Goal: Information Seeking & Learning: Learn about a topic

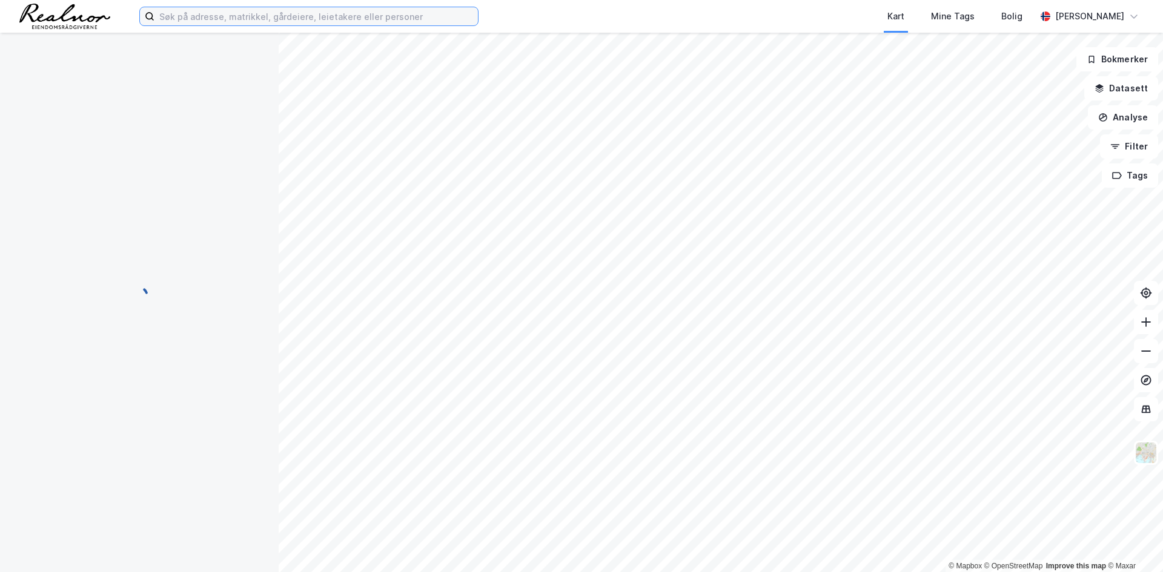
click at [190, 18] on input at bounding box center [315, 16] width 323 height 18
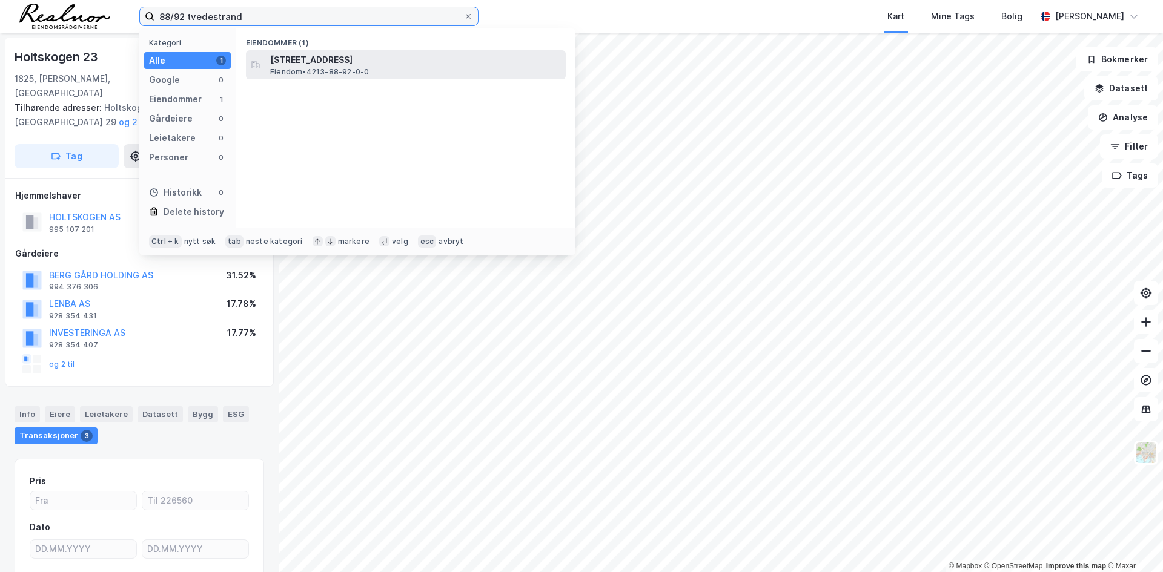
type input "88/92 tvedestrand"
click at [298, 66] on span "[STREET_ADDRESS]" at bounding box center [415, 60] width 291 height 15
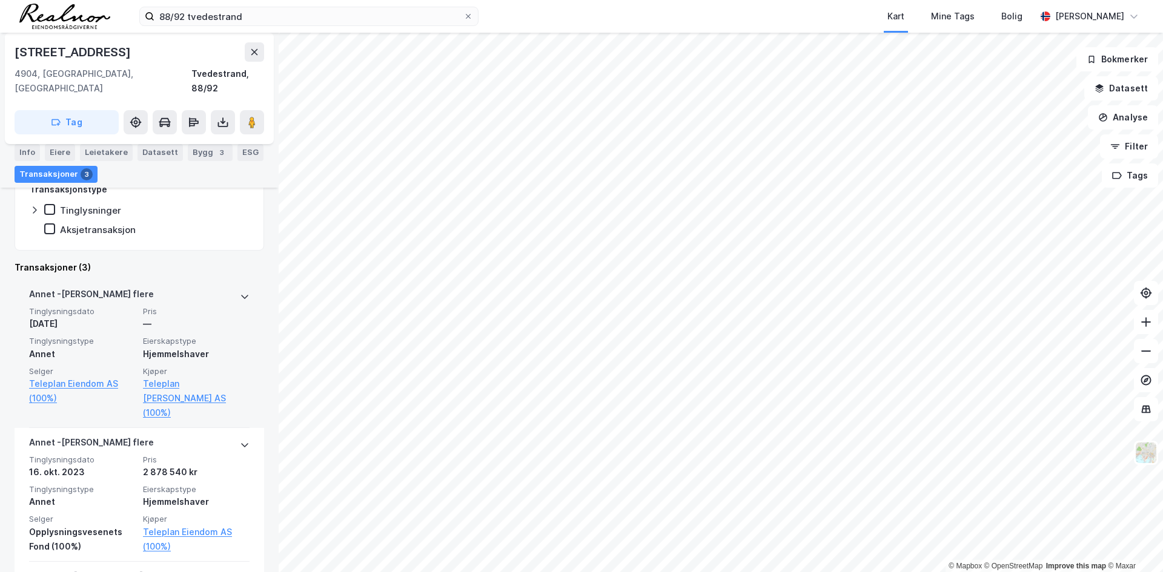
scroll to position [303, 0]
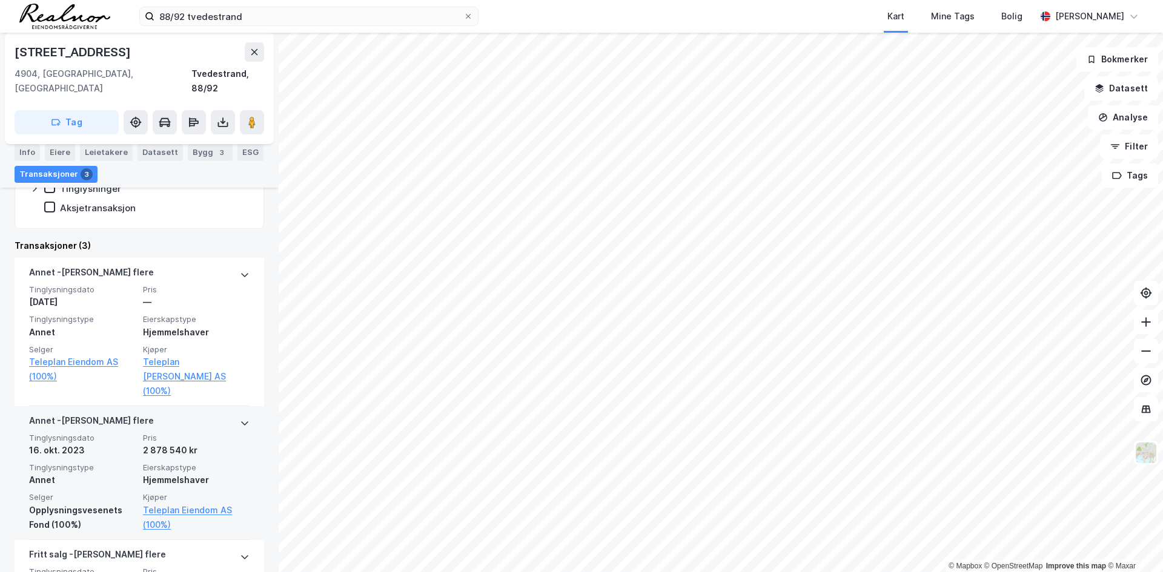
click at [228, 414] on div "[PERSON_NAME] flere" at bounding box center [139, 423] width 220 height 19
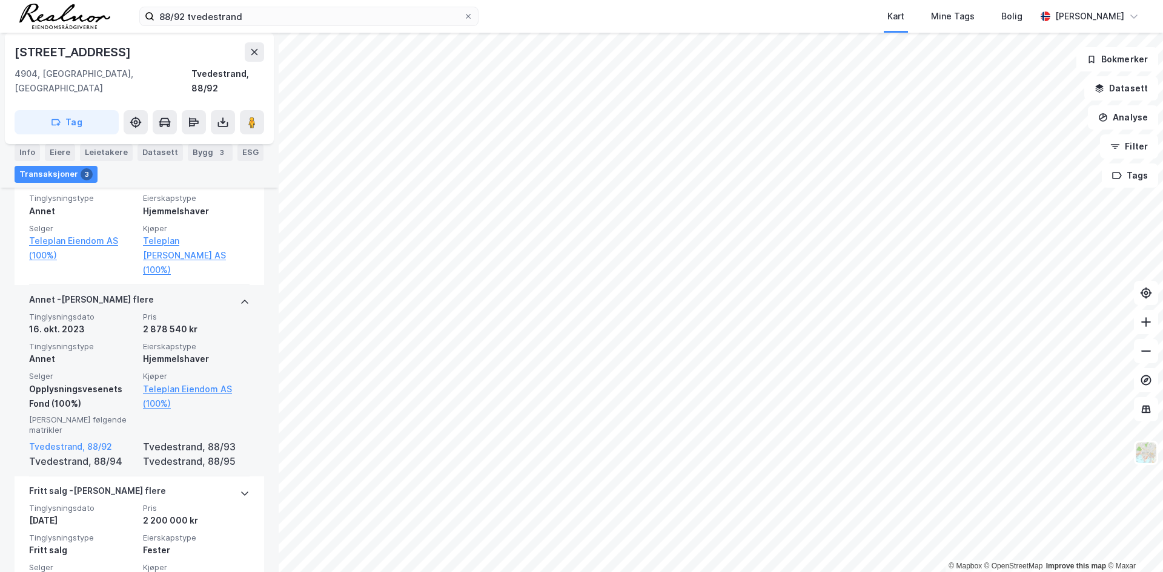
scroll to position [363, 0]
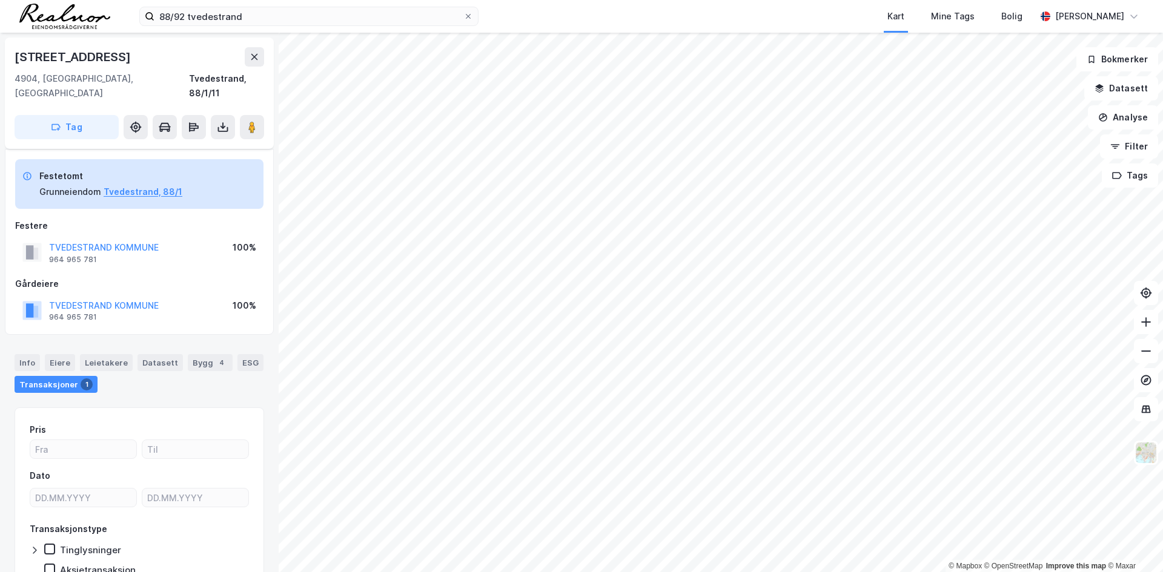
scroll to position [48, 0]
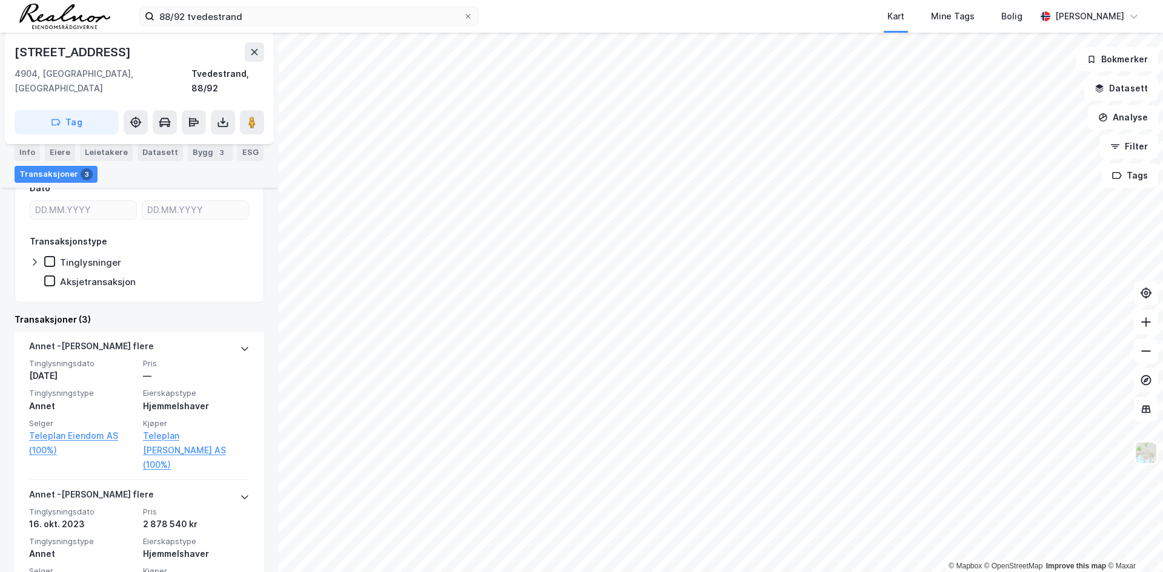
scroll to position [303, 0]
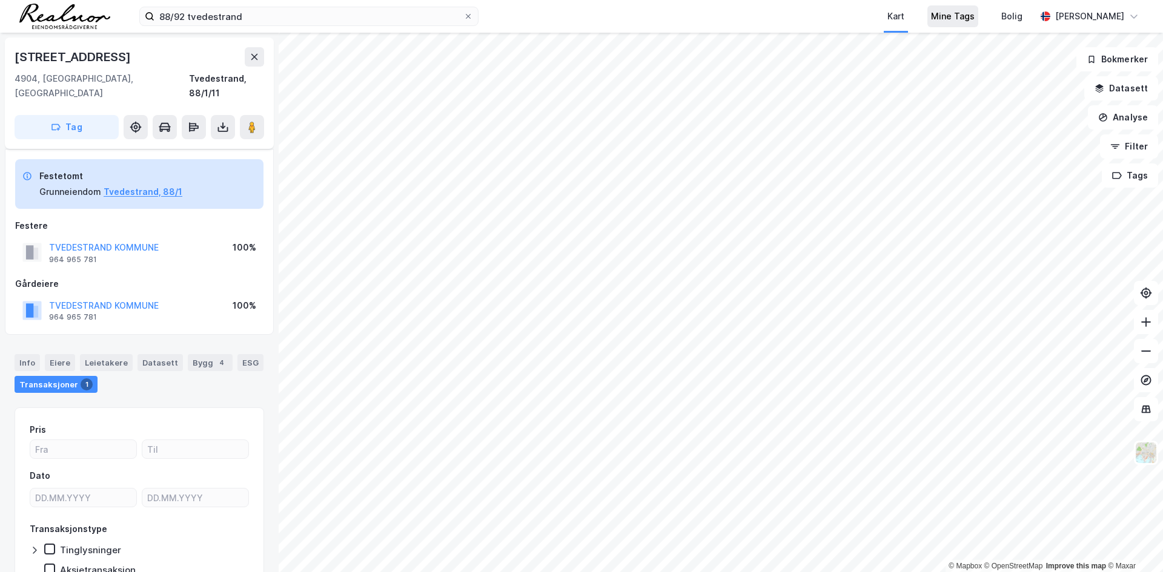
scroll to position [48, 0]
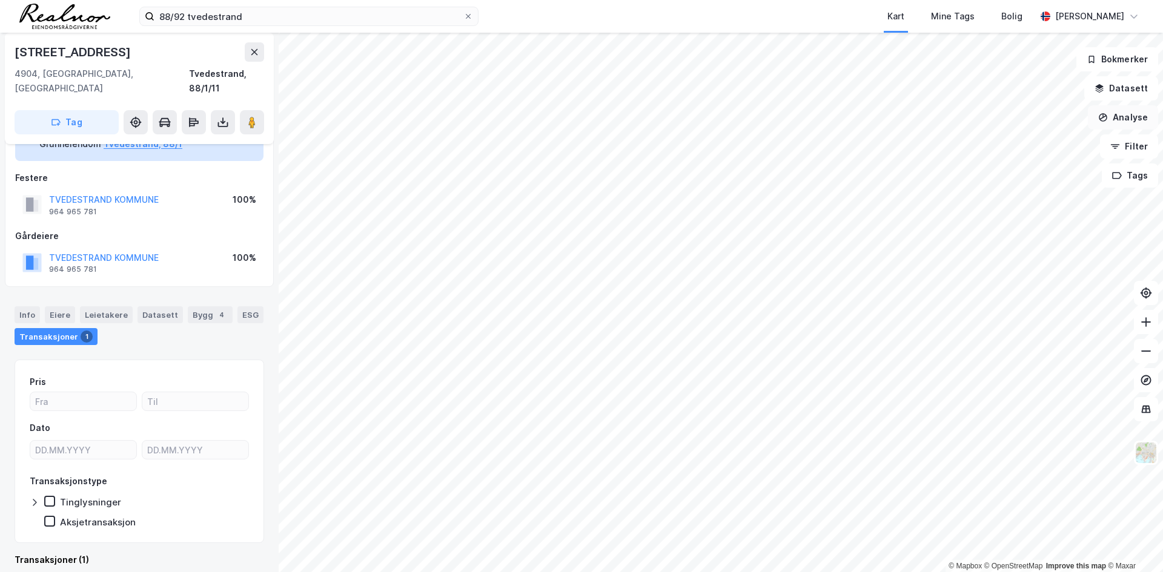
click at [1133, 117] on button "Analyse" at bounding box center [1123, 117] width 70 height 24
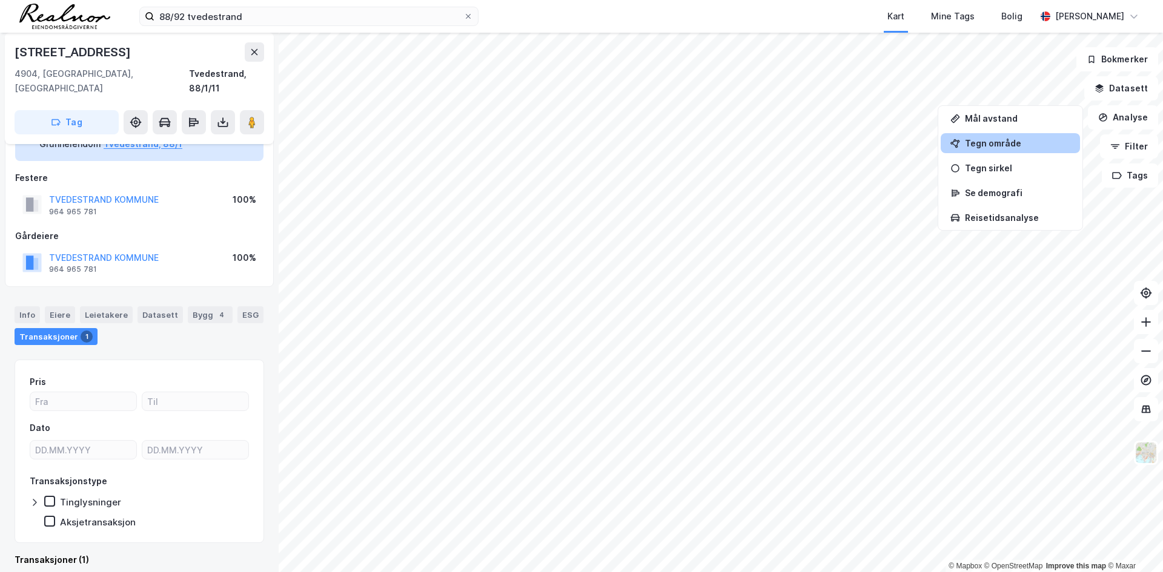
click at [987, 143] on div "Tegn område" at bounding box center [1017, 143] width 105 height 10
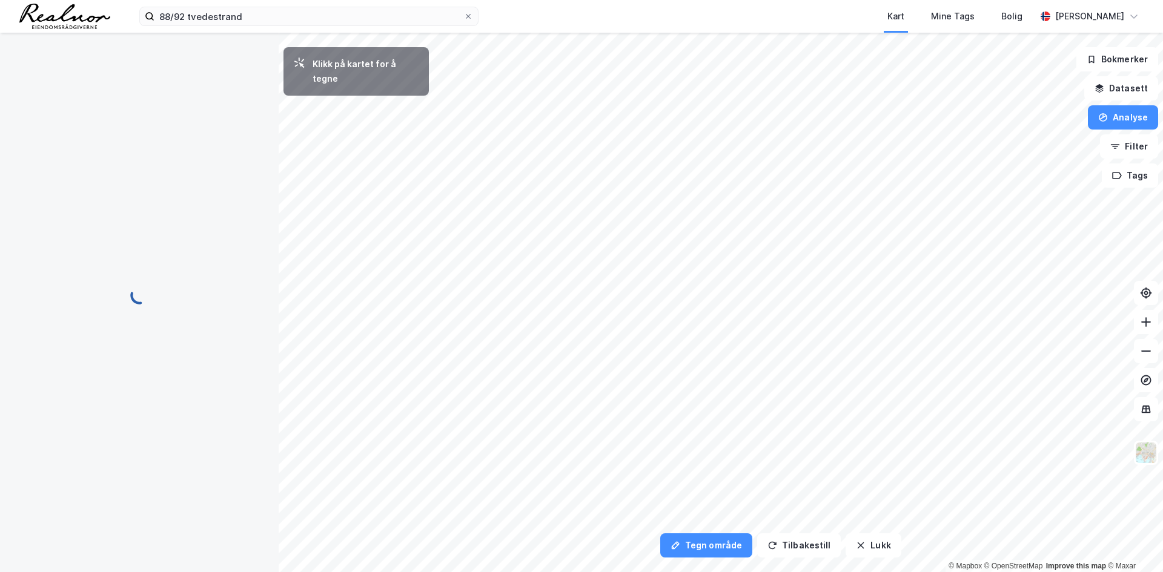
scroll to position [0, 0]
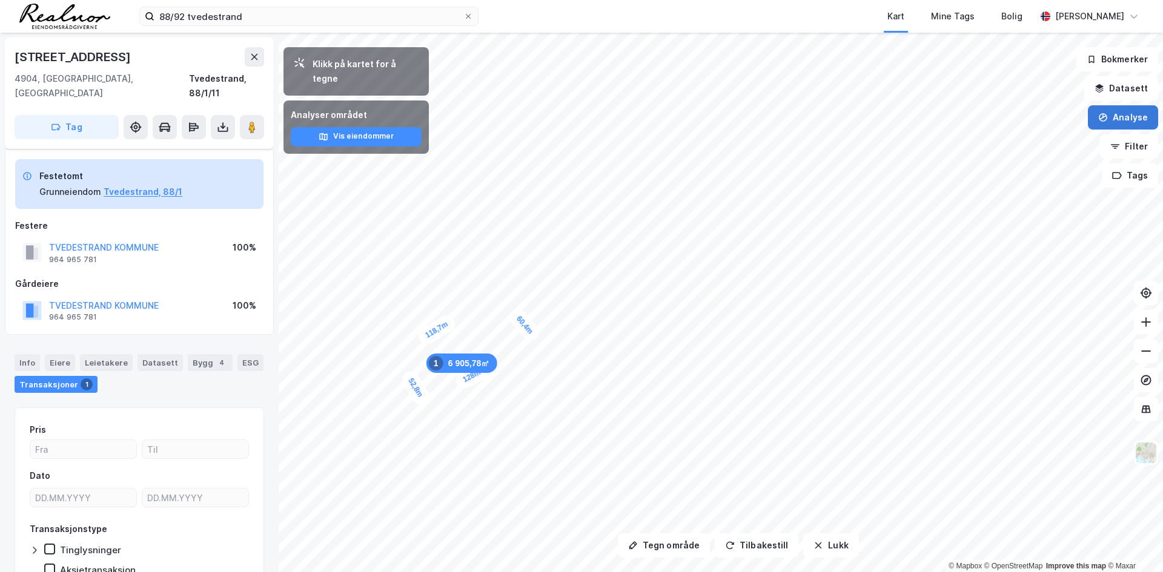
click at [1137, 116] on button "Analyse" at bounding box center [1123, 117] width 70 height 24
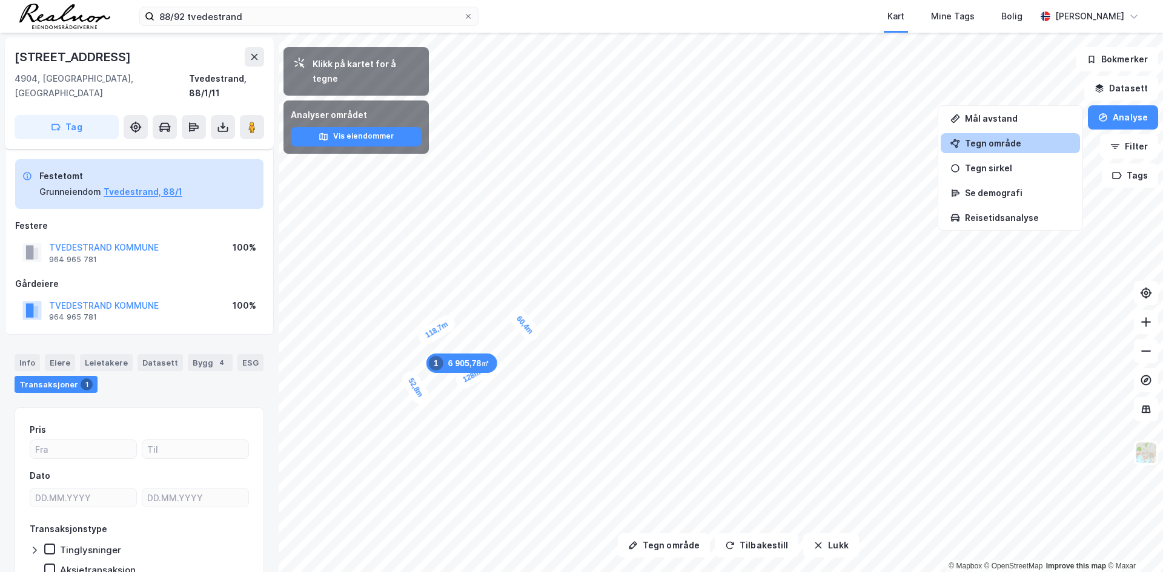
click at [1024, 142] on div "Tegn område" at bounding box center [1017, 143] width 105 height 10
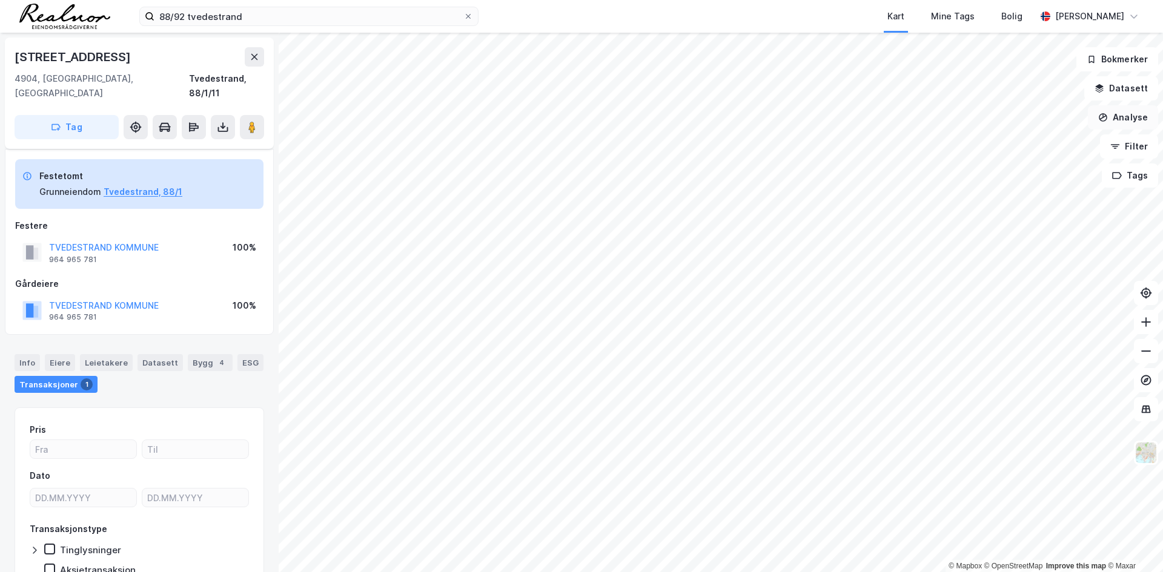
click at [1136, 113] on button "Analyse" at bounding box center [1123, 117] width 70 height 24
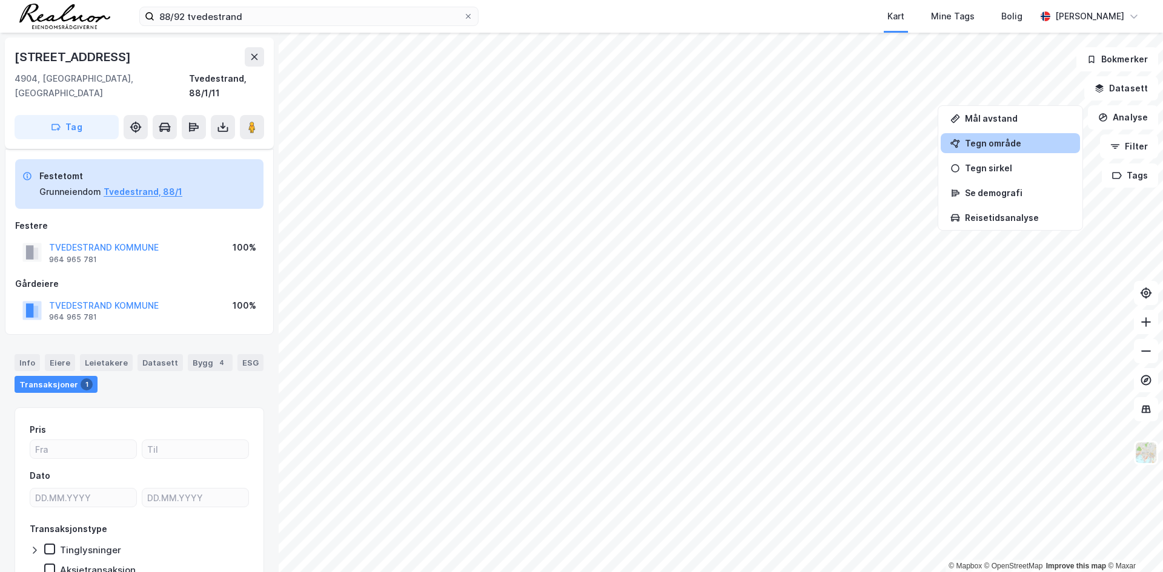
click at [996, 145] on div "Tegn område" at bounding box center [1017, 143] width 105 height 10
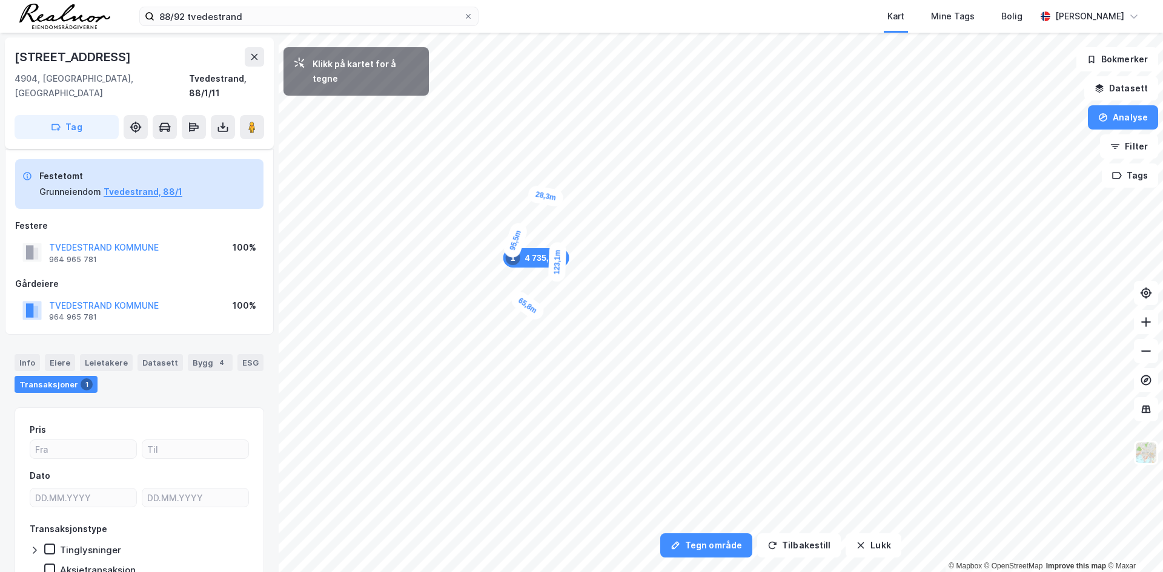
click at [531, 193] on div "28,3m" at bounding box center [546, 196] width 38 height 23
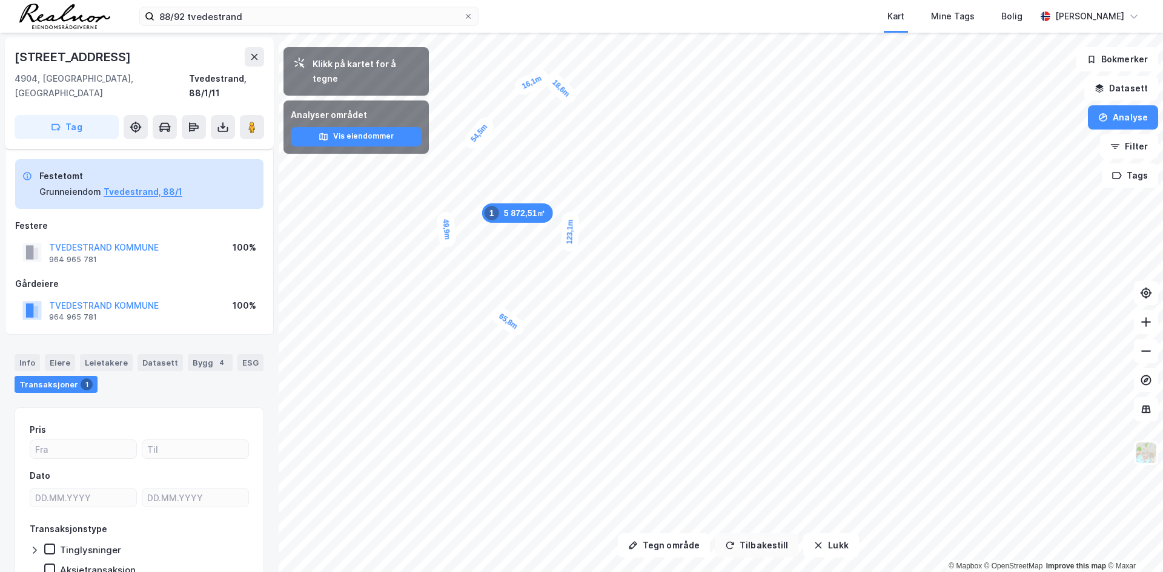
click at [758, 546] on button "Tilbakestill" at bounding box center [757, 546] width 84 height 24
click at [673, 550] on button "Tegn område" at bounding box center [664, 546] width 92 height 24
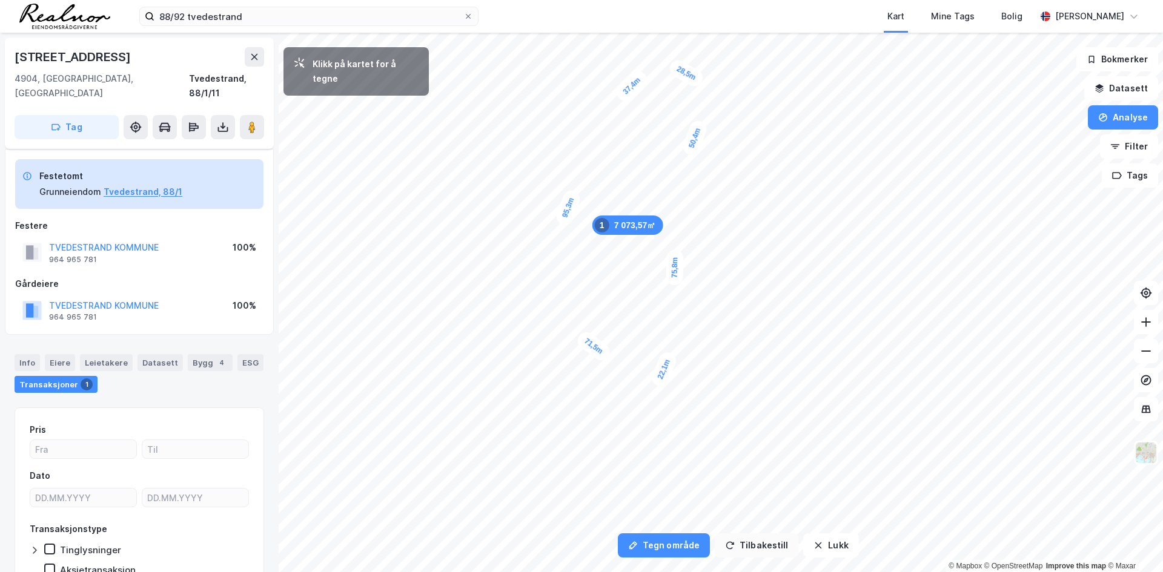
click at [732, 547] on button "Tilbakestill" at bounding box center [757, 546] width 84 height 24
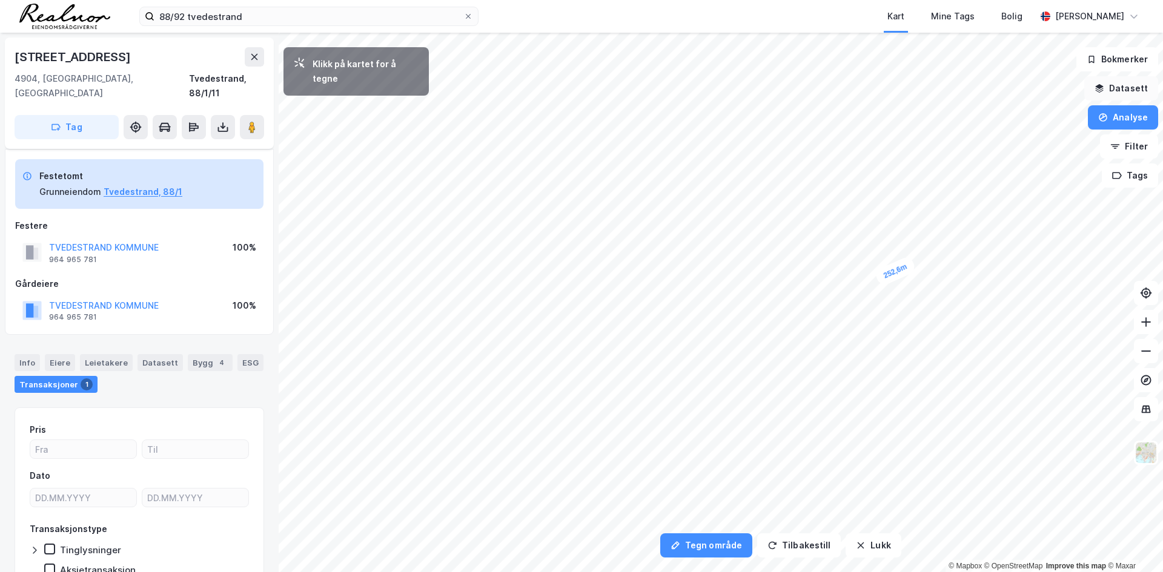
click at [1130, 85] on button "Datasett" at bounding box center [1121, 88] width 74 height 24
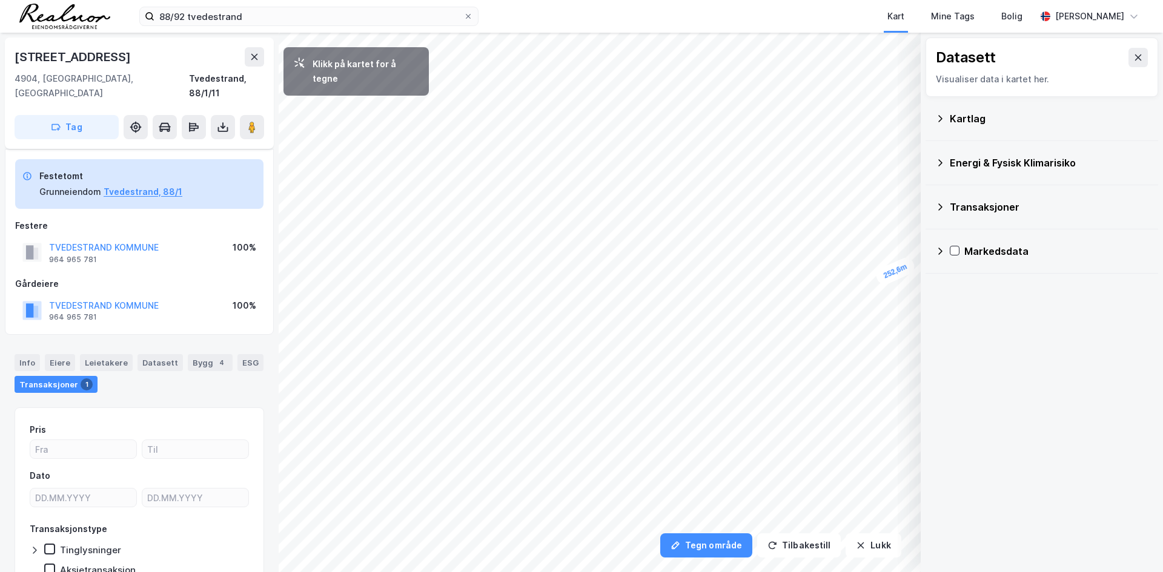
click at [978, 118] on div "Kartlag" at bounding box center [1049, 118] width 199 height 15
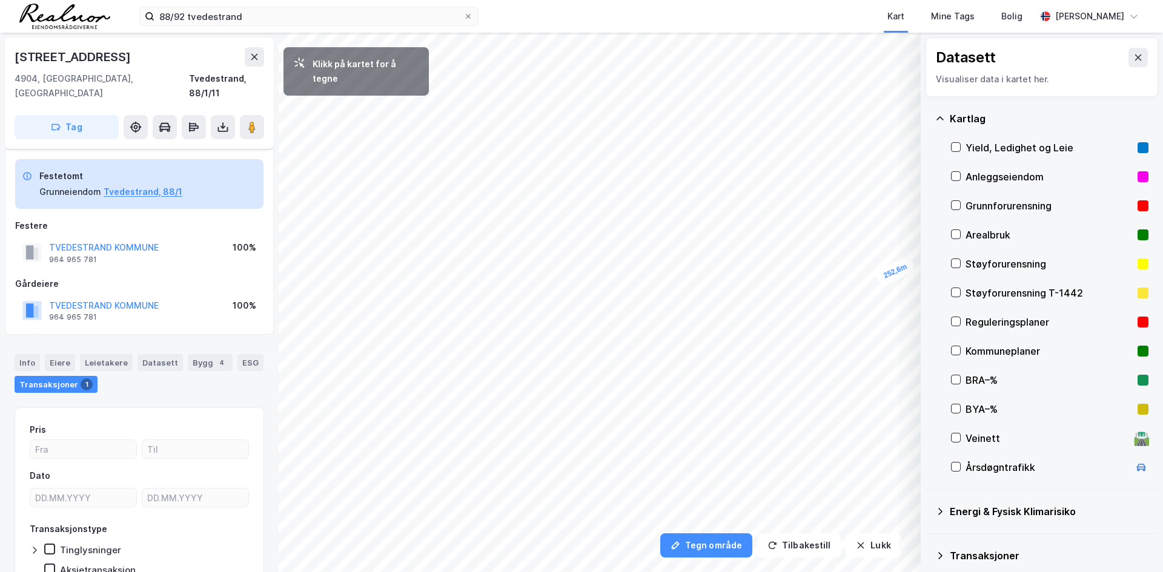
click at [936, 117] on icon at bounding box center [940, 119] width 10 height 10
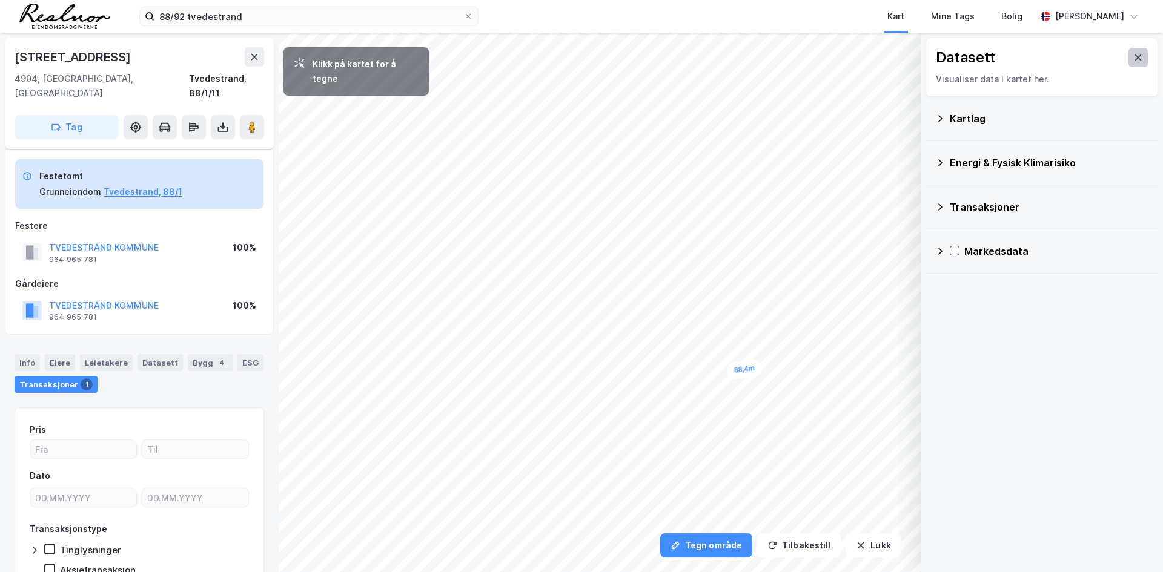
click at [1134, 53] on button at bounding box center [1137, 57] width 19 height 19
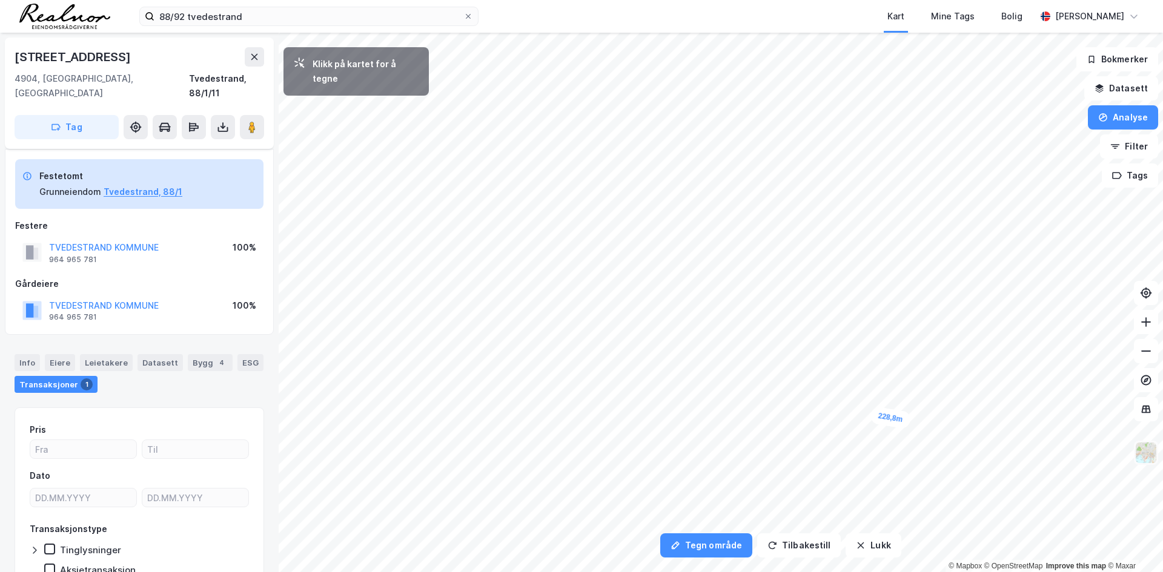
click at [1155, 457] on img at bounding box center [1145, 453] width 23 height 23
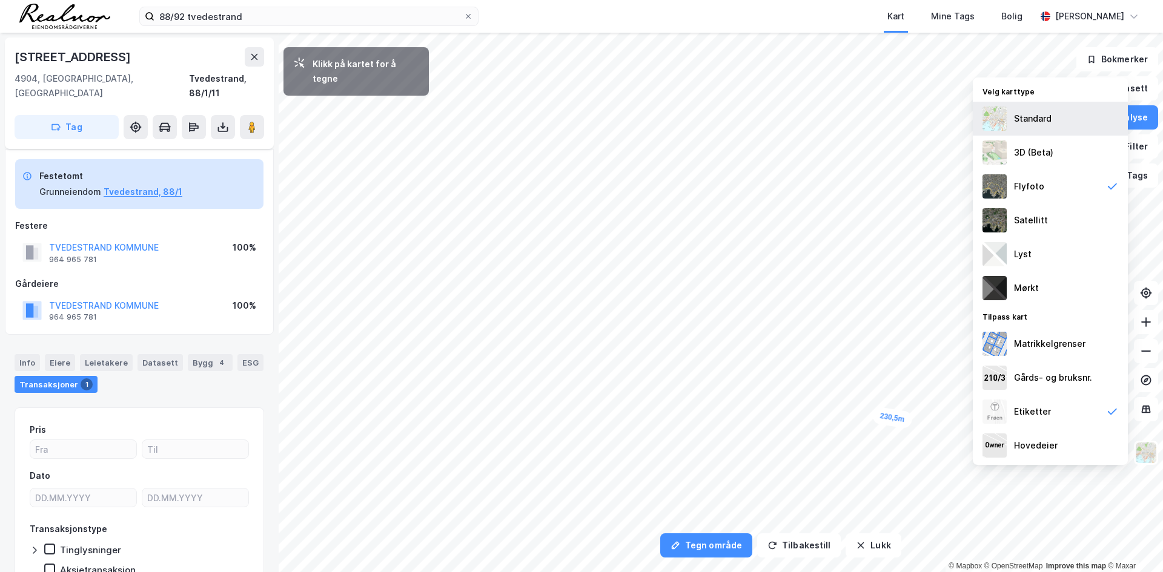
click at [1034, 125] on div "Standard" at bounding box center [1033, 118] width 38 height 15
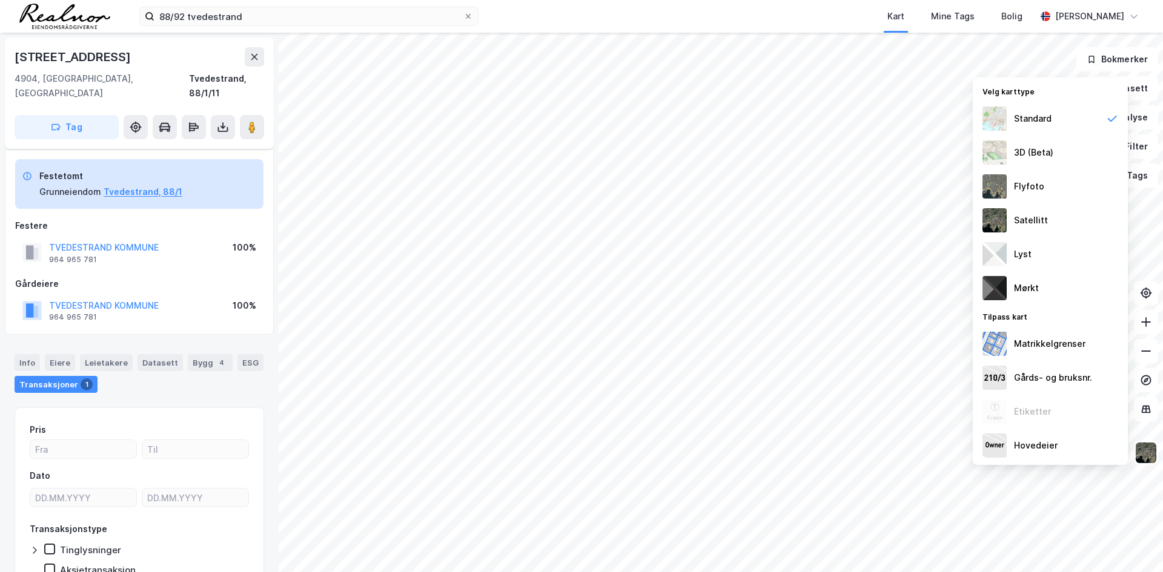
scroll to position [48, 0]
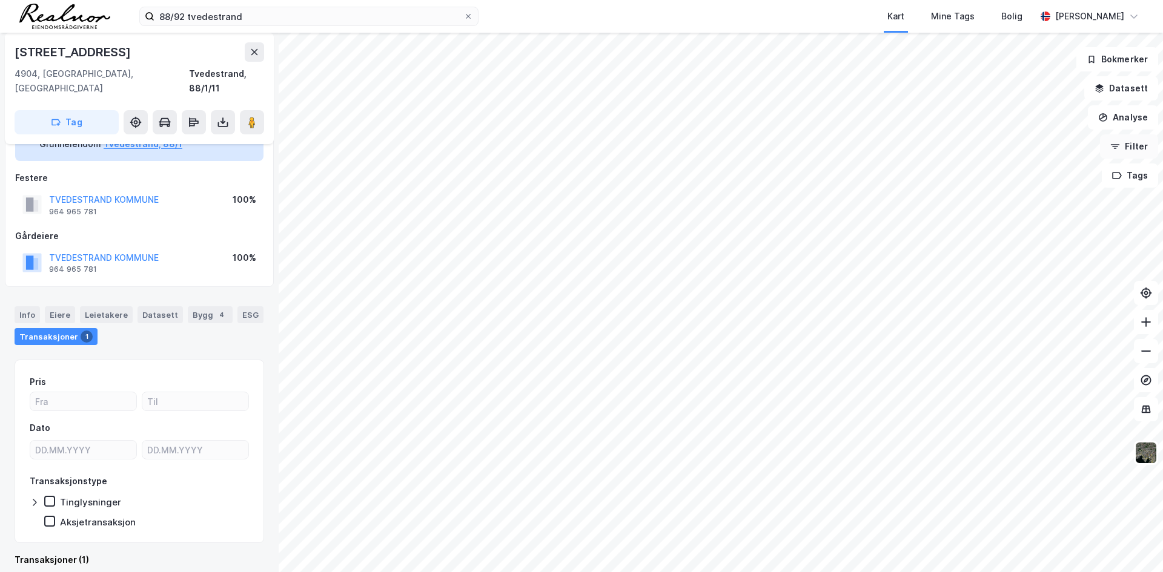
click at [1129, 148] on button "Filter" at bounding box center [1129, 146] width 58 height 24
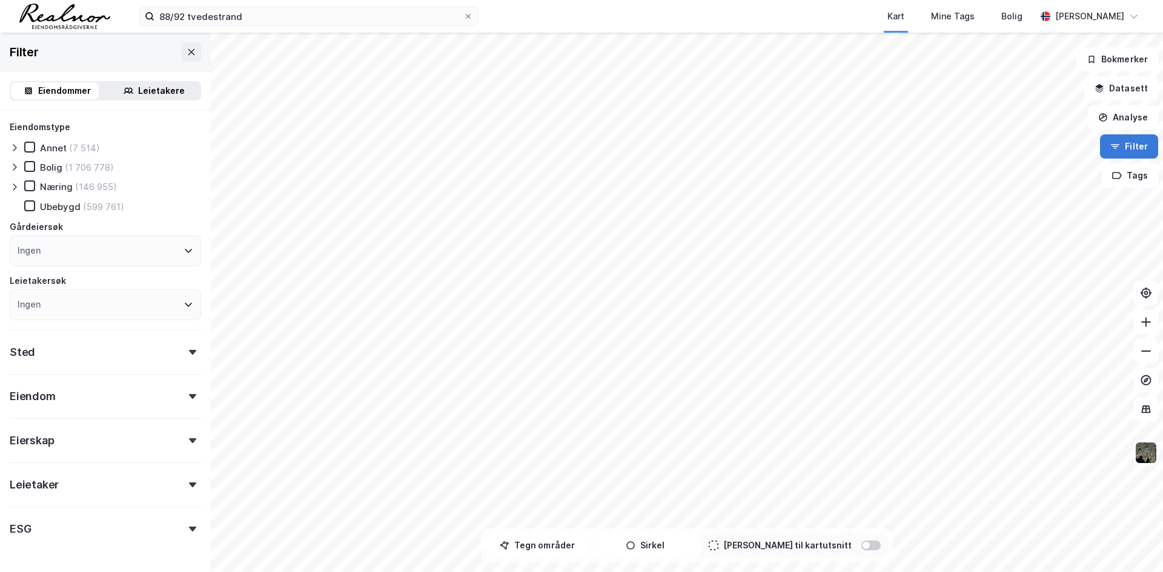
click at [1129, 143] on button "Filter" at bounding box center [1129, 146] width 58 height 24
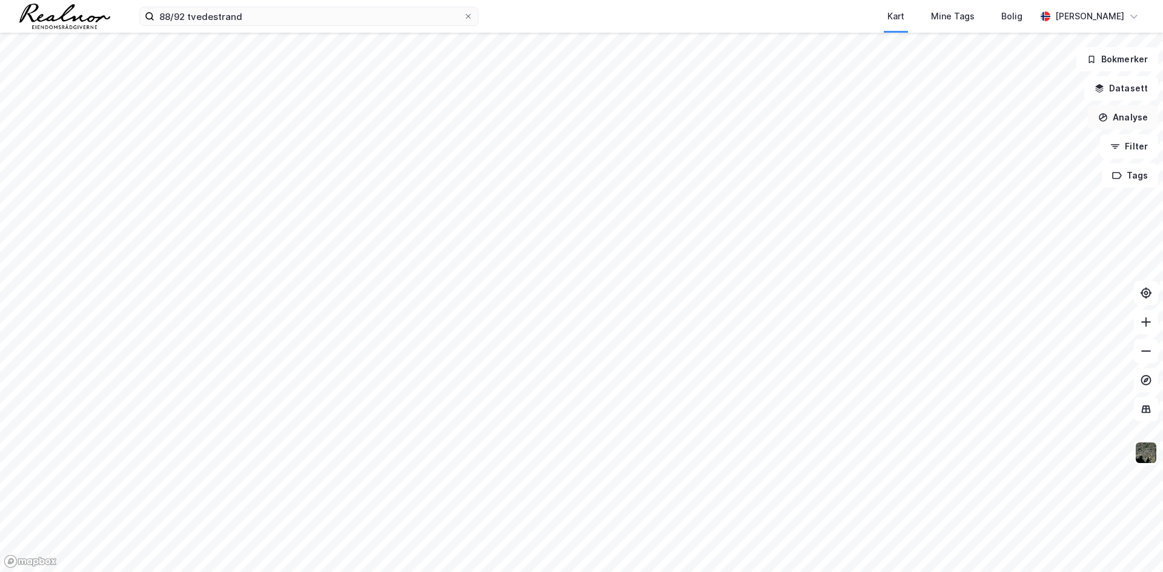
click at [1125, 117] on button "Analyse" at bounding box center [1123, 117] width 70 height 24
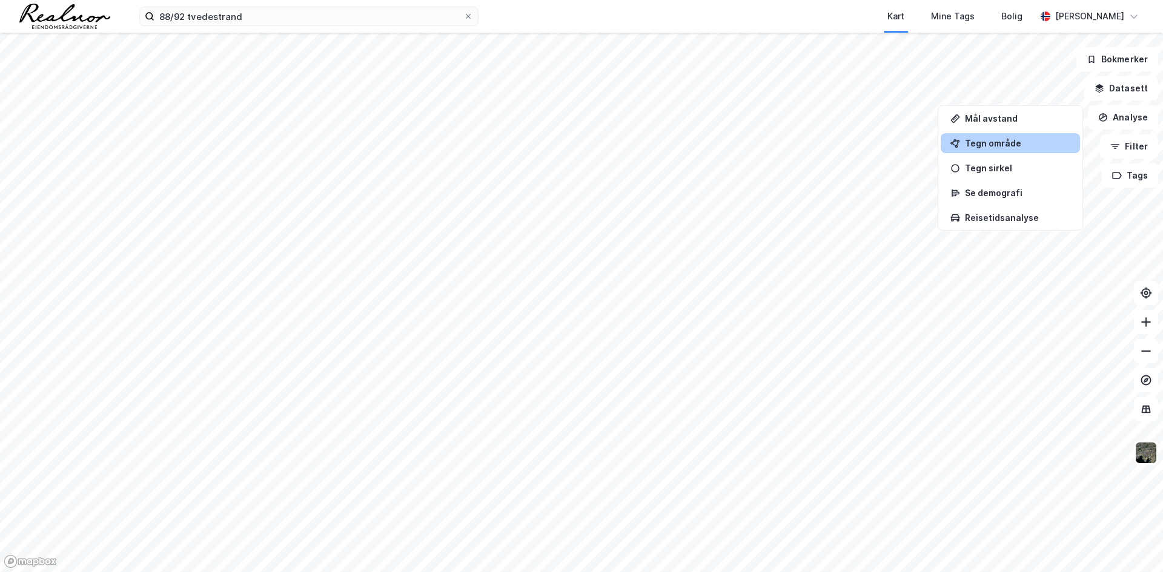
click at [1008, 139] on div "Tegn område" at bounding box center [1017, 143] width 105 height 10
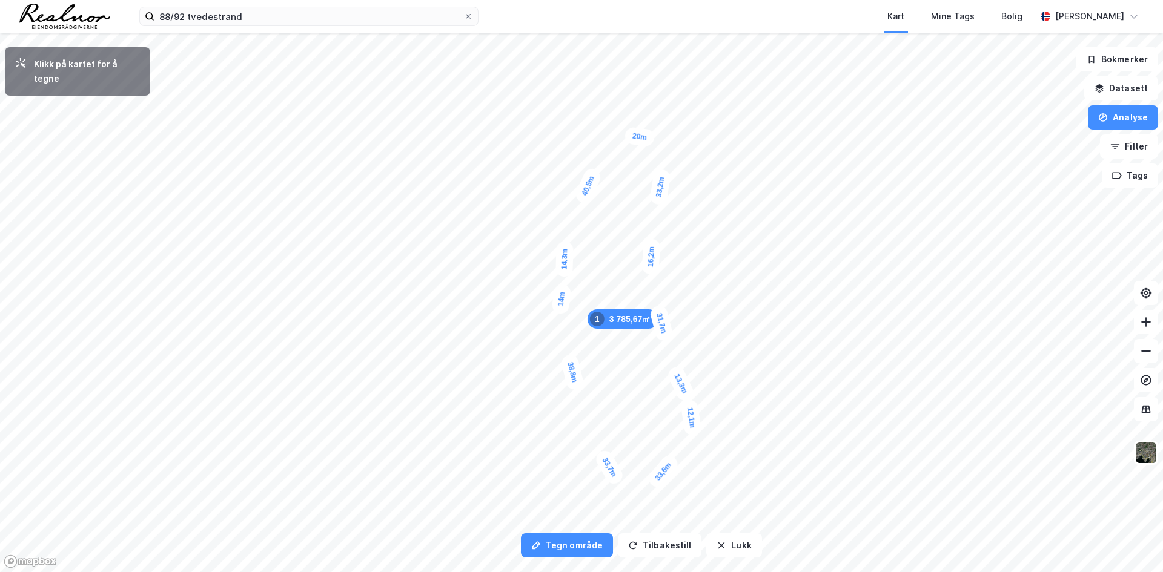
click at [693, 435] on div "12,1m" at bounding box center [691, 417] width 22 height 37
click at [663, 505] on div "10,8m" at bounding box center [647, 506] width 37 height 22
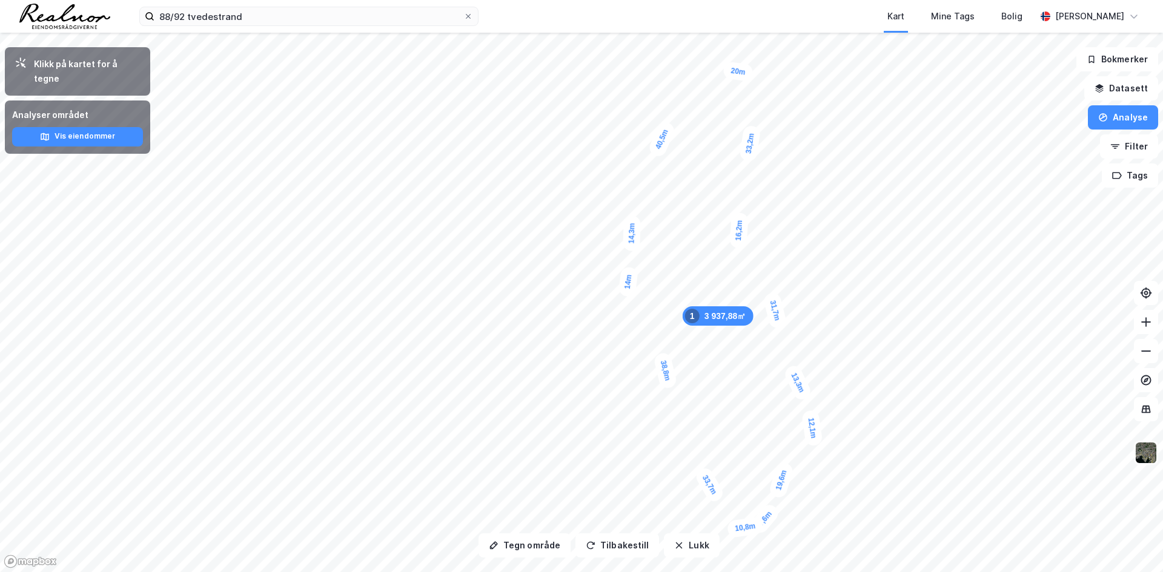
click at [1136, 455] on img at bounding box center [1145, 453] width 23 height 23
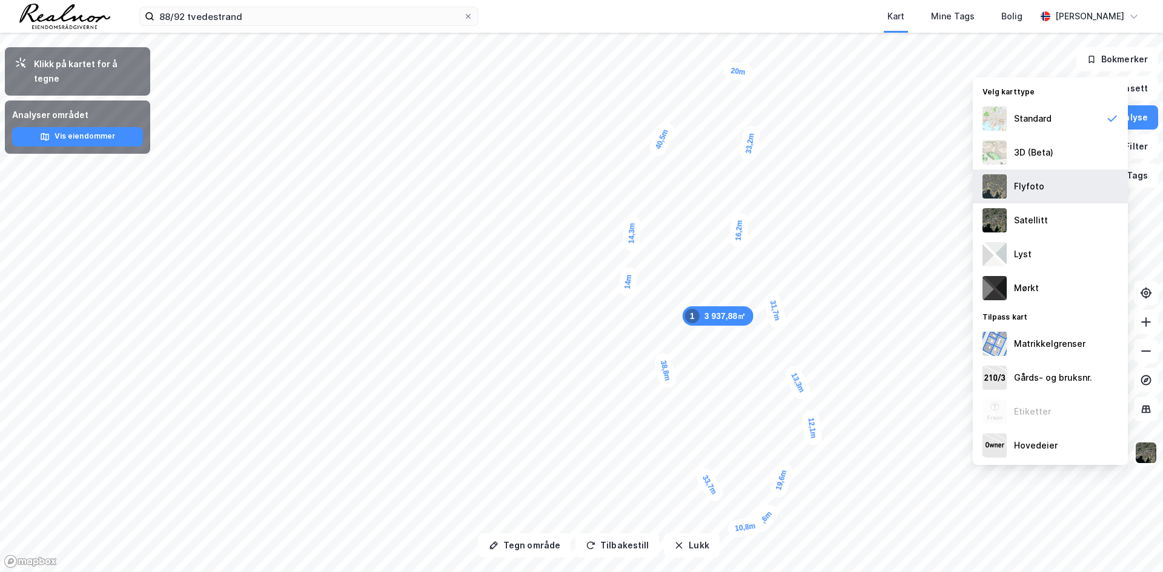
click at [1028, 185] on div "Flyfoto" at bounding box center [1029, 186] width 30 height 15
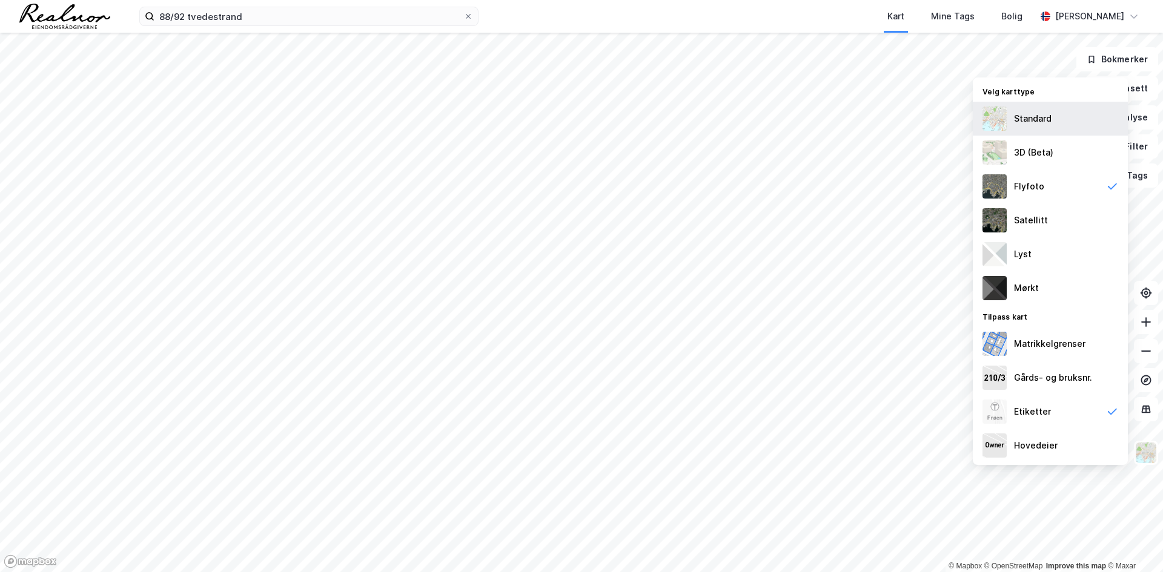
click at [999, 123] on img at bounding box center [994, 119] width 24 height 24
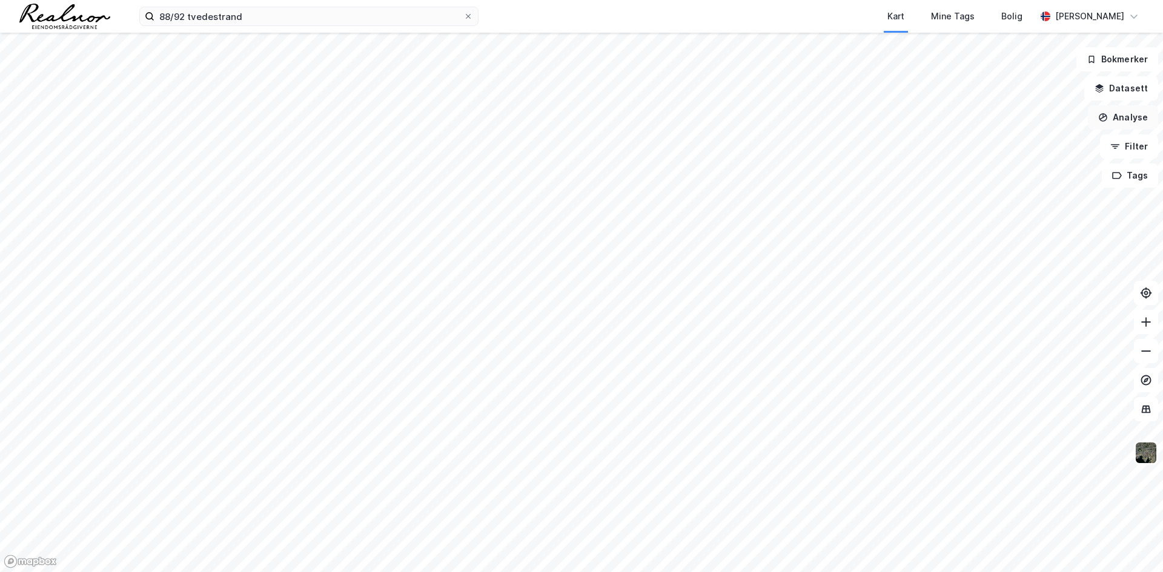
click at [1130, 122] on button "Analyse" at bounding box center [1123, 117] width 70 height 24
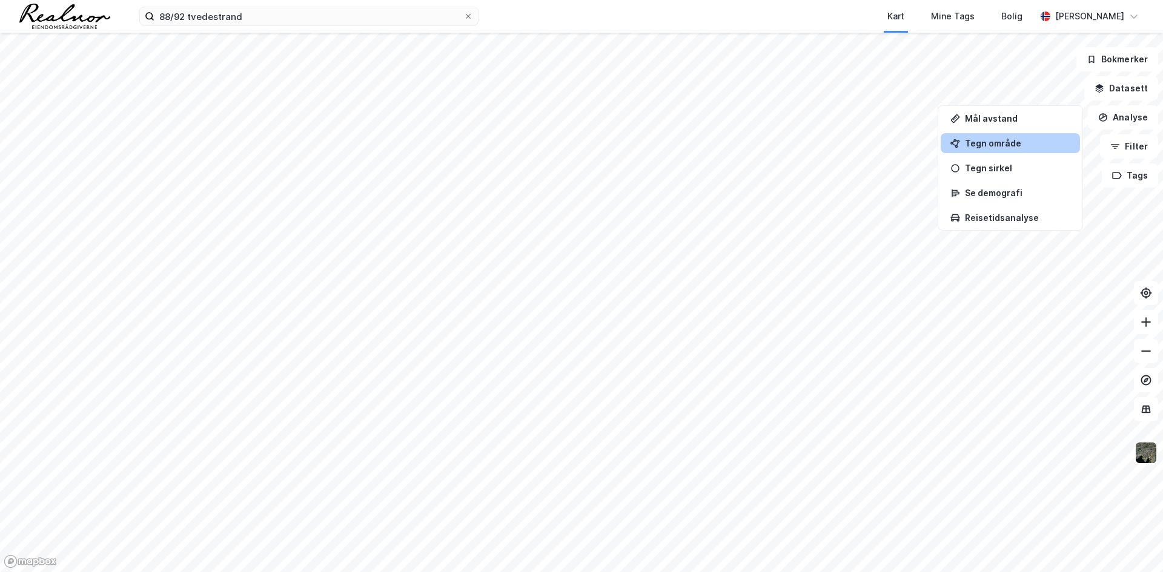
click at [1011, 147] on div "Tegn område" at bounding box center [1017, 143] width 105 height 10
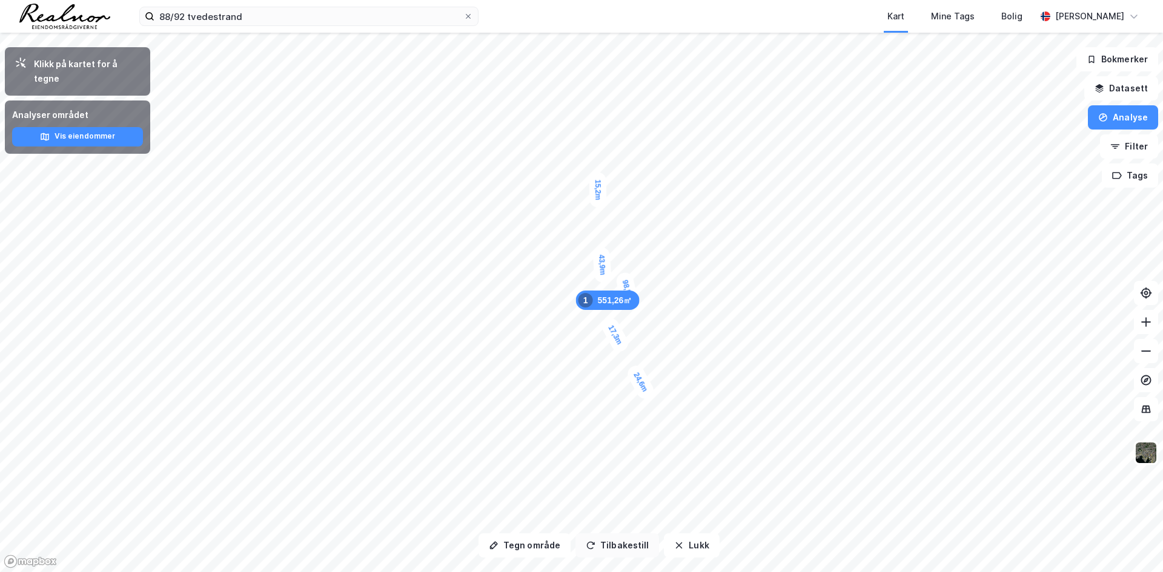
click at [609, 547] on button "Tilbakestill" at bounding box center [617, 546] width 84 height 24
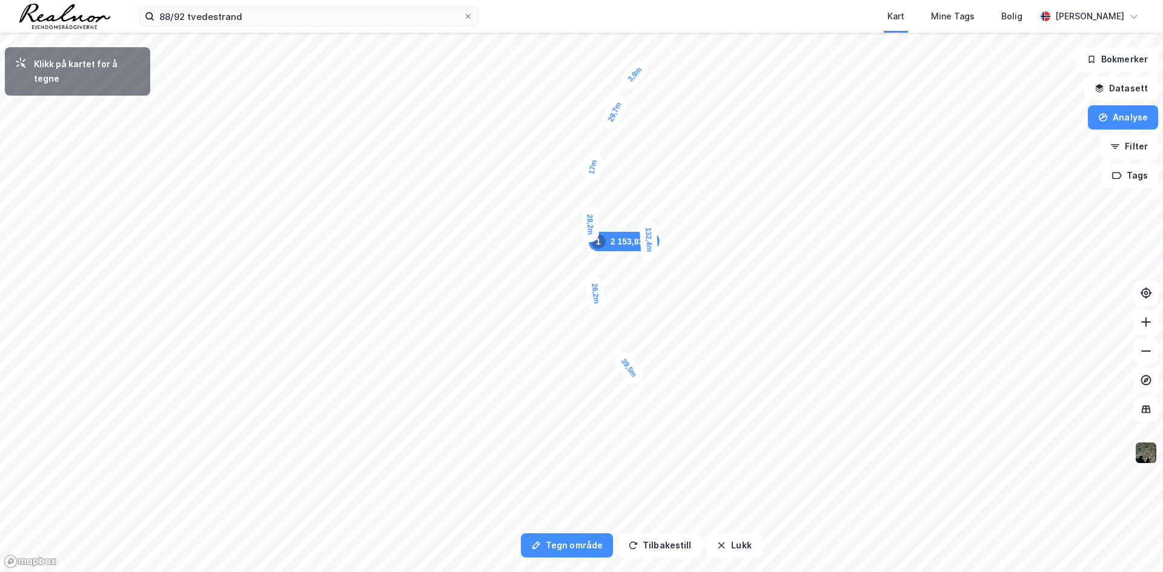
click at [638, 71] on div "3,9m" at bounding box center [634, 75] width 33 height 35
click at [703, 352] on div "10,9m" at bounding box center [703, 338] width 18 height 36
click at [674, 424] on div "8,5m" at bounding box center [666, 416] width 34 height 34
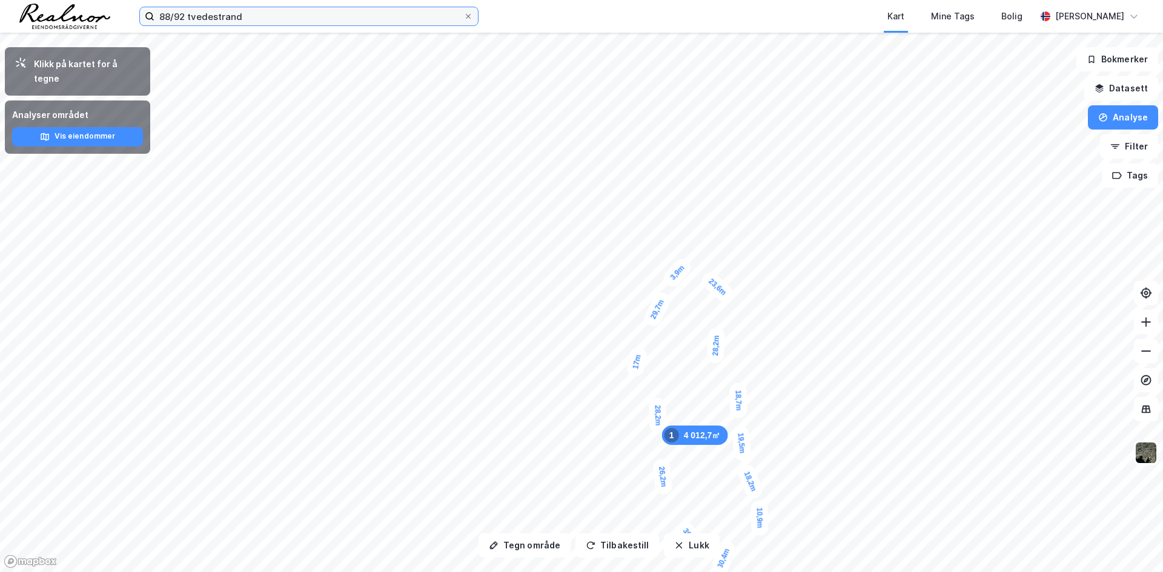
click at [267, 12] on input "88/92 tvedestrand" at bounding box center [308, 16] width 309 height 18
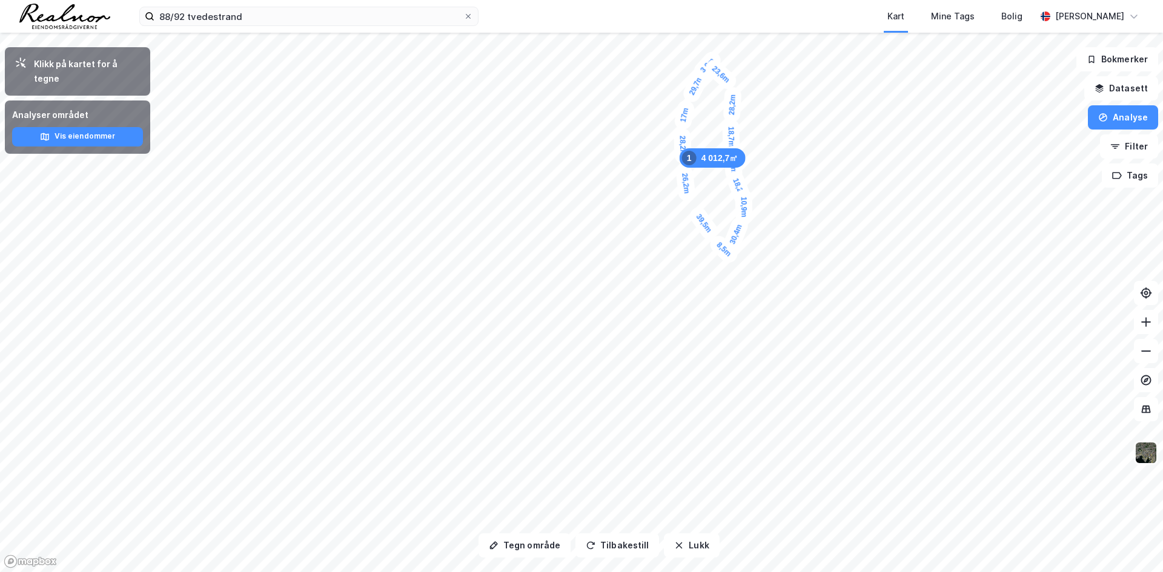
click at [1150, 458] on img at bounding box center [1145, 453] width 23 height 23
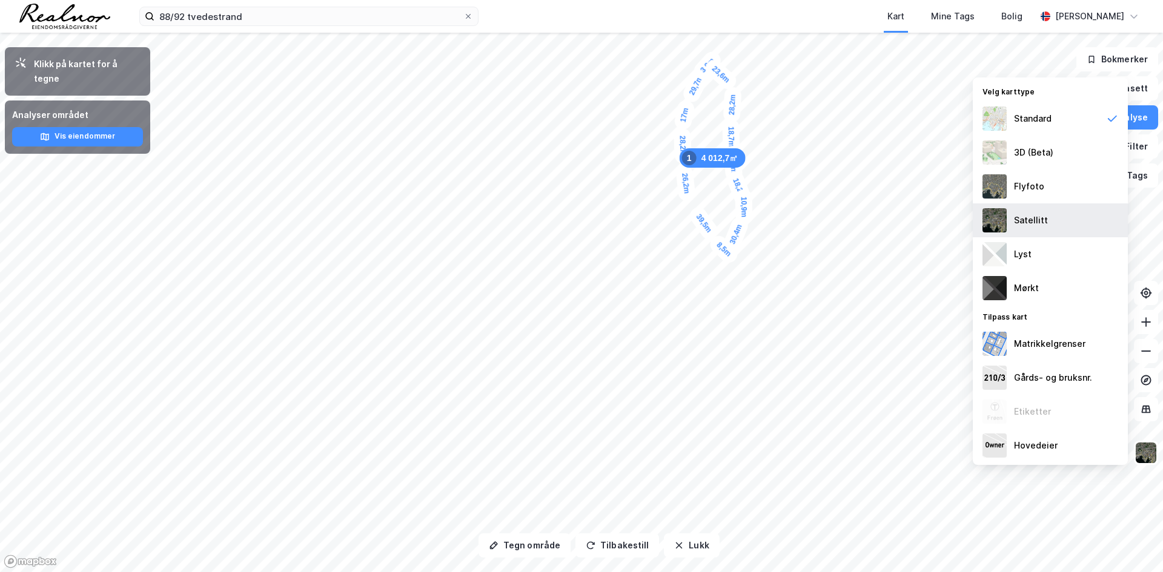
click at [1038, 215] on div "Satellitt" at bounding box center [1031, 220] width 34 height 15
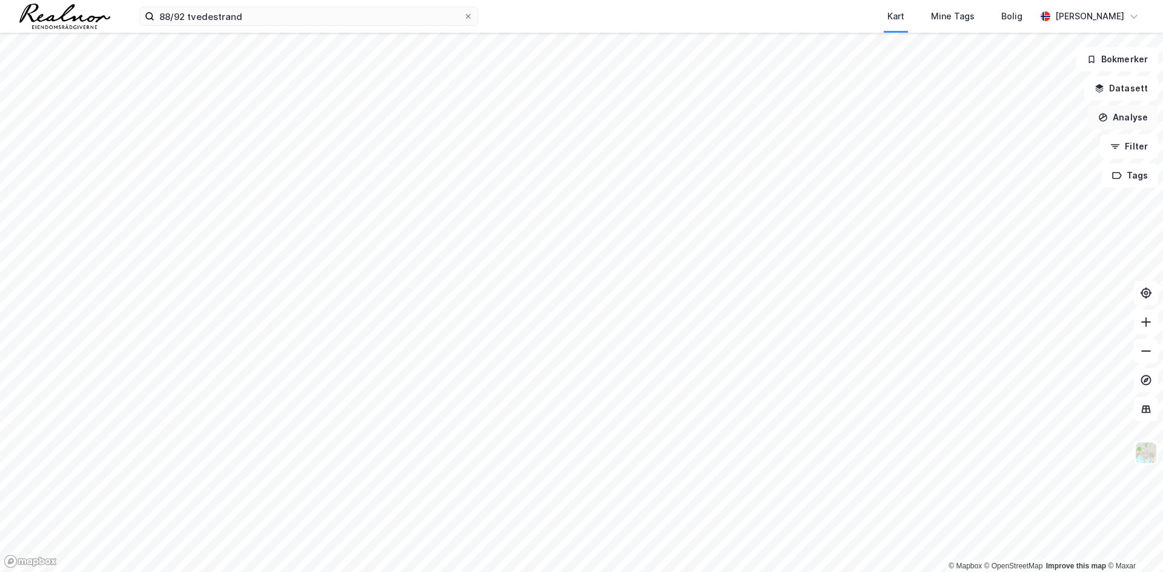
click at [1129, 122] on button "Analyse" at bounding box center [1123, 117] width 70 height 24
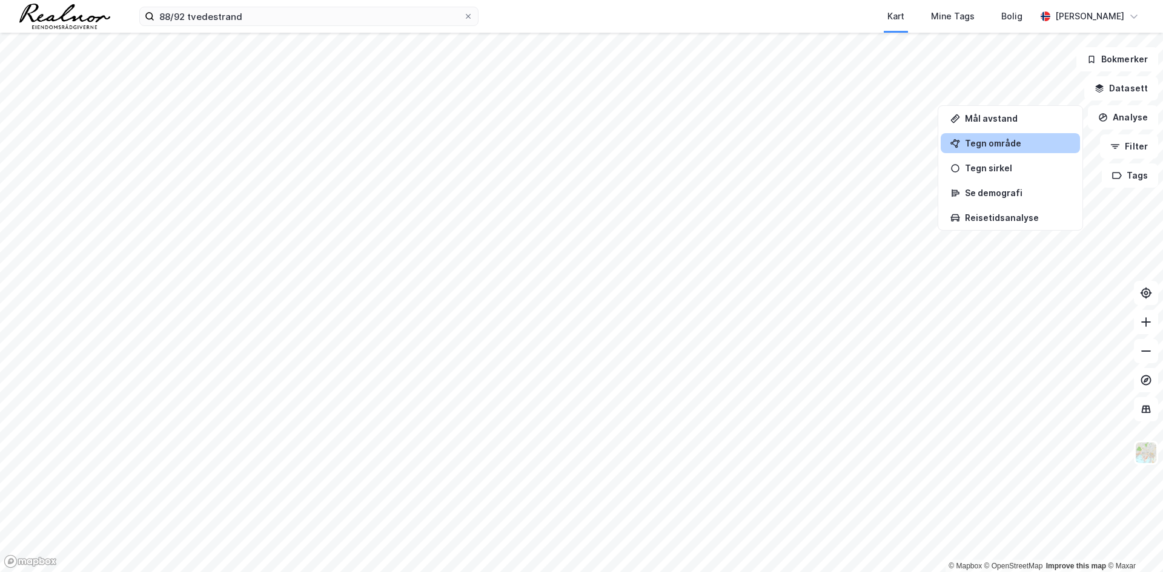
click at [1010, 142] on div "Tegn område" at bounding box center [1017, 143] width 105 height 10
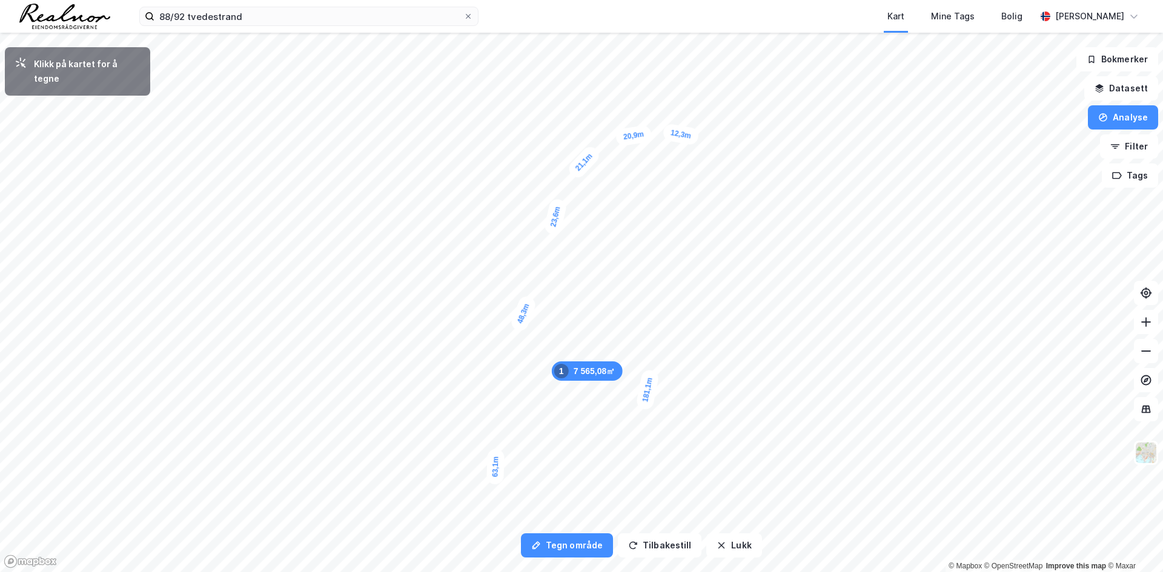
click at [698, 137] on div "12,3m" at bounding box center [681, 134] width 38 height 23
click at [713, 147] on div "6,4m" at bounding box center [705, 142] width 35 height 30
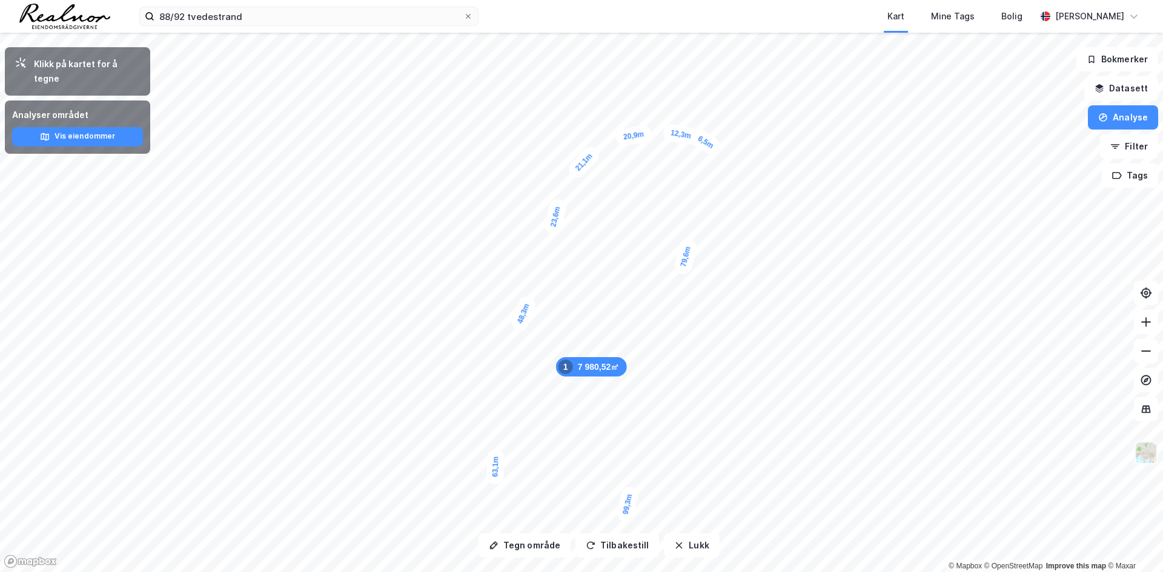
click at [1139, 457] on img at bounding box center [1145, 453] width 23 height 23
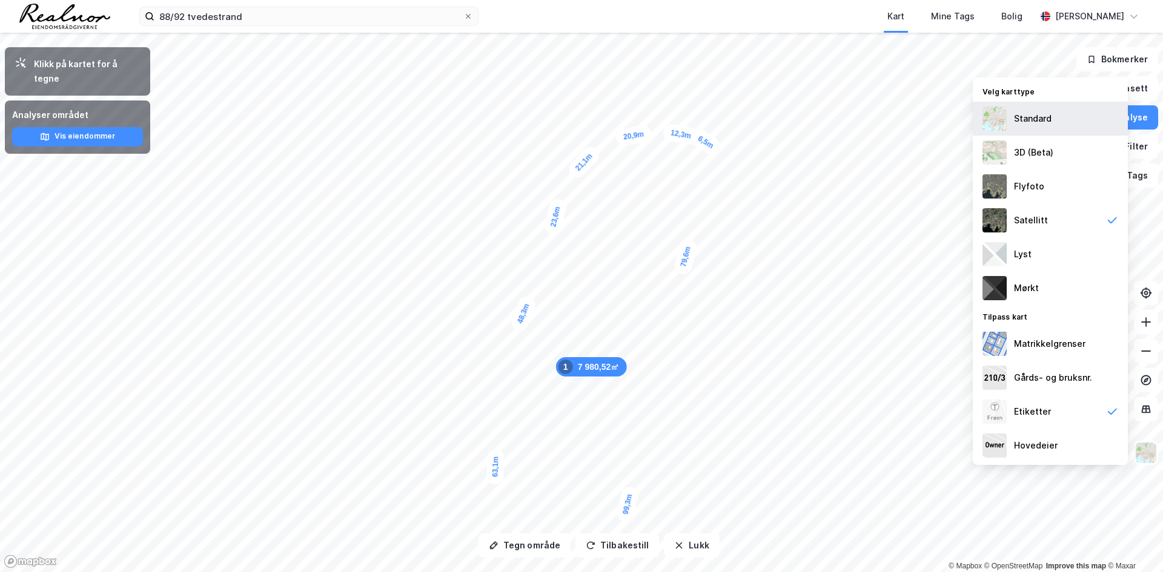
click at [1032, 119] on div "Standard" at bounding box center [1033, 118] width 38 height 15
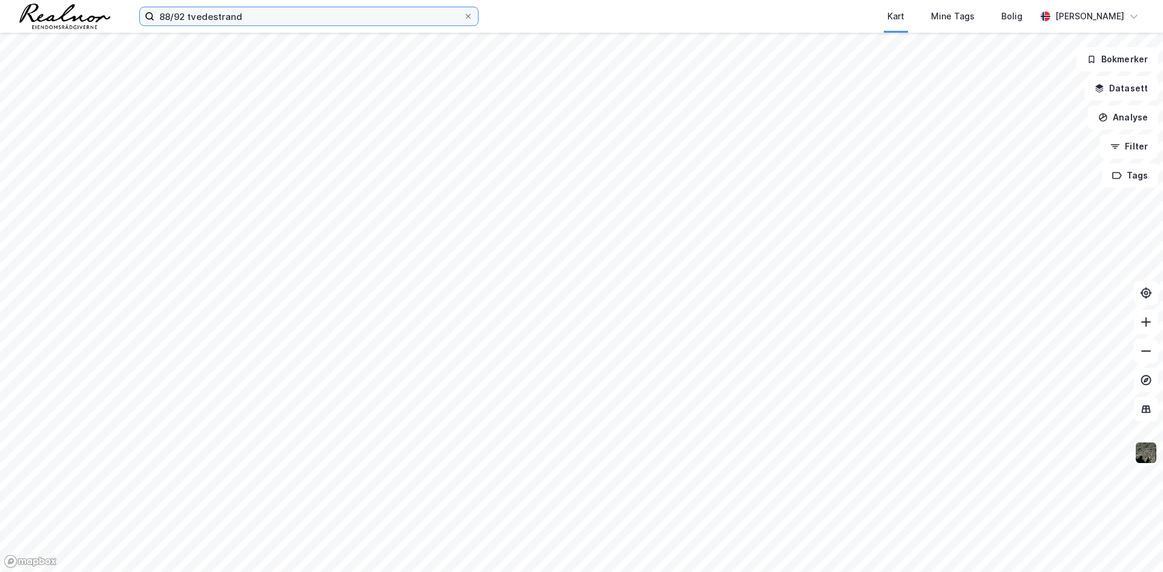
click at [262, 21] on input "88/92 tvedestrand" at bounding box center [308, 16] width 309 height 18
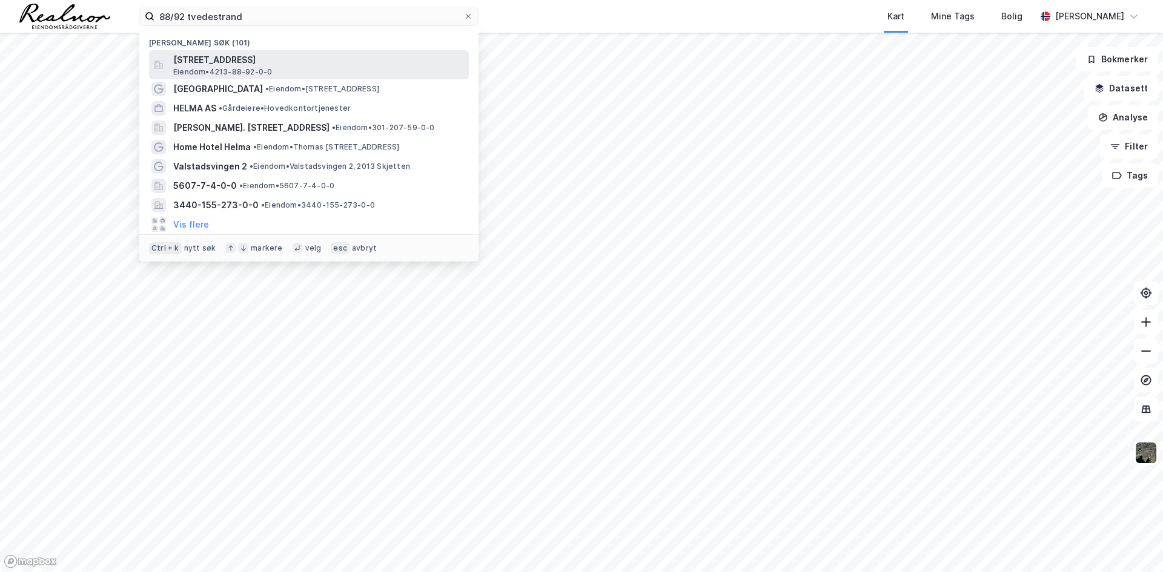
click at [286, 65] on span "[STREET_ADDRESS]" at bounding box center [318, 60] width 291 height 15
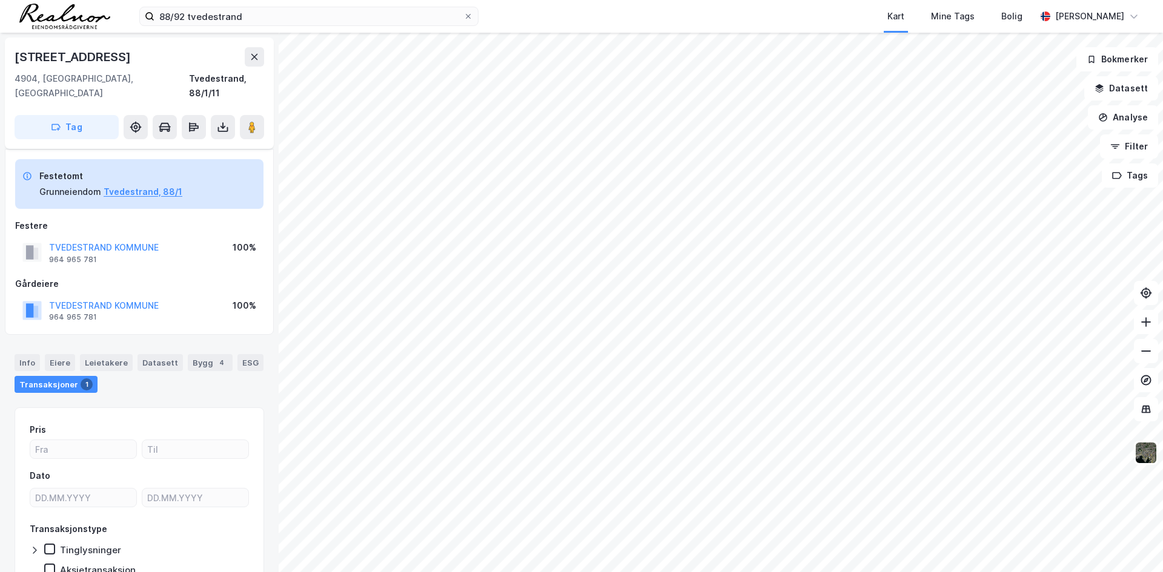
scroll to position [48, 0]
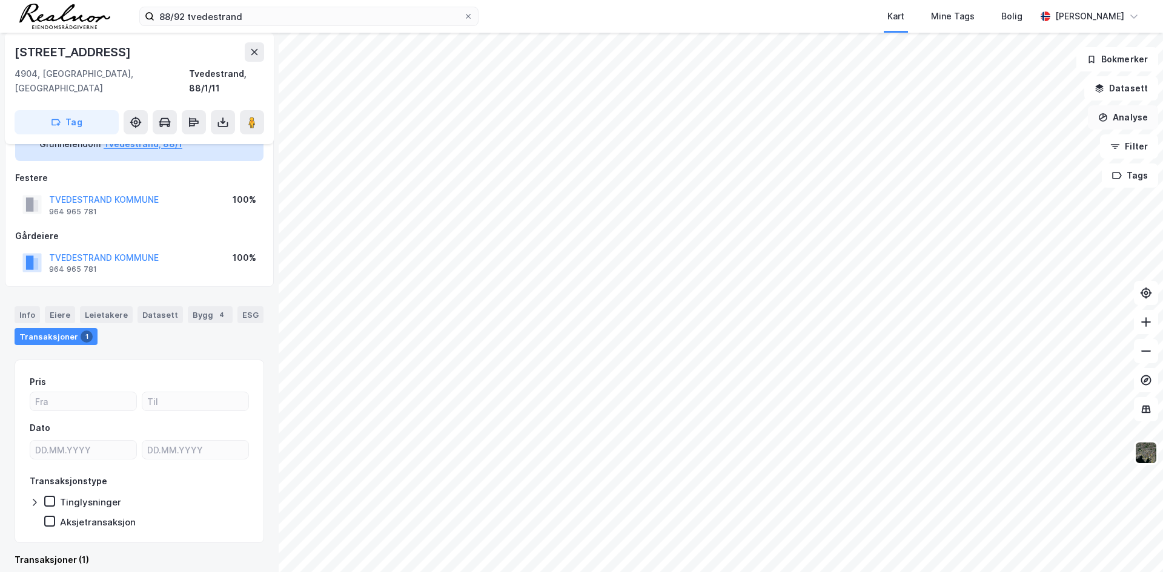
click at [1139, 119] on button "Analyse" at bounding box center [1123, 117] width 70 height 24
click at [1130, 144] on button "Filter" at bounding box center [1129, 146] width 58 height 24
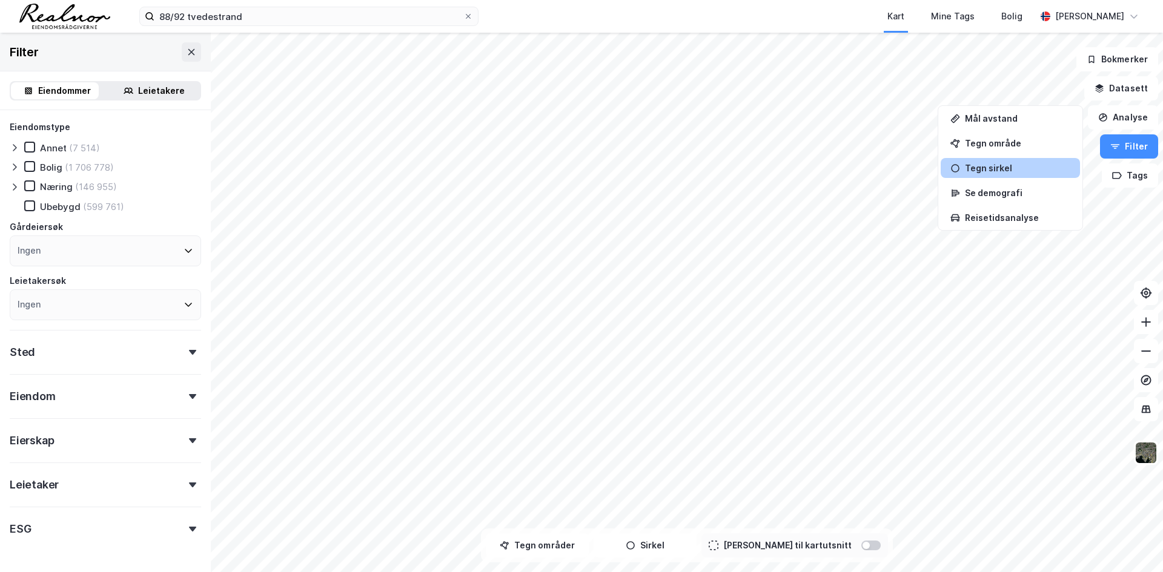
click at [1013, 170] on div "Tegn sirkel" at bounding box center [1017, 168] width 105 height 10
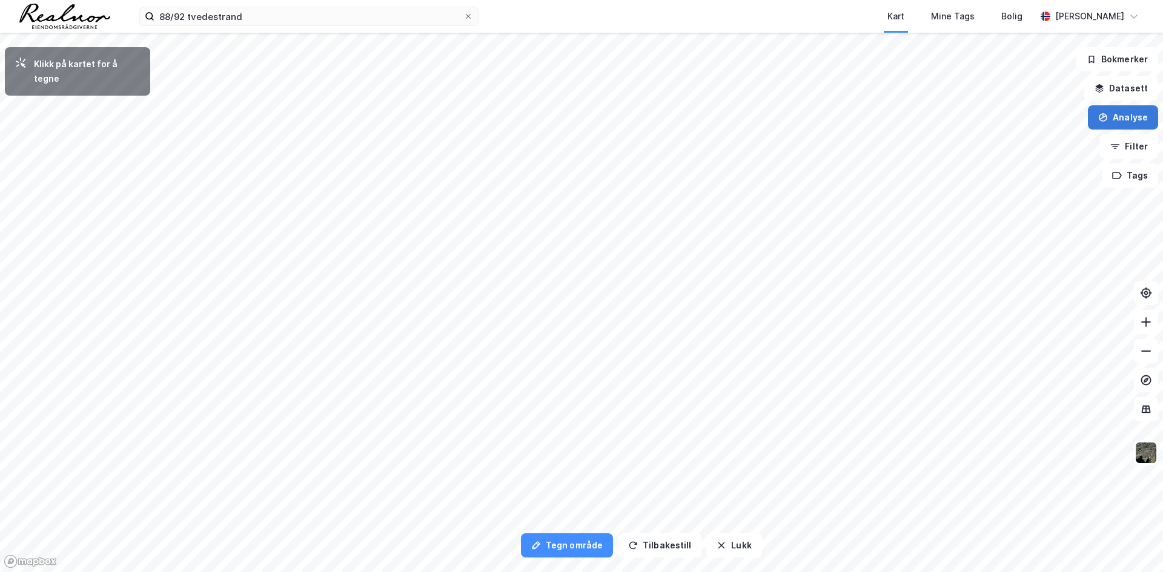
click at [1133, 121] on button "Analyse" at bounding box center [1123, 117] width 70 height 24
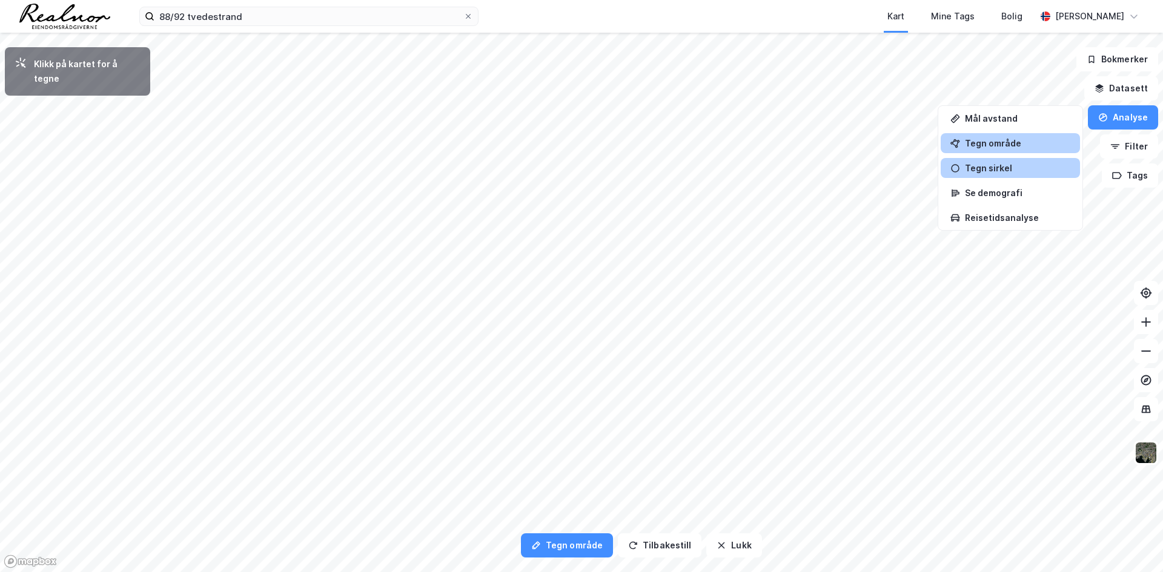
click at [1034, 144] on div "Tegn område" at bounding box center [1017, 143] width 105 height 10
